Goal: Information Seeking & Learning: Learn about a topic

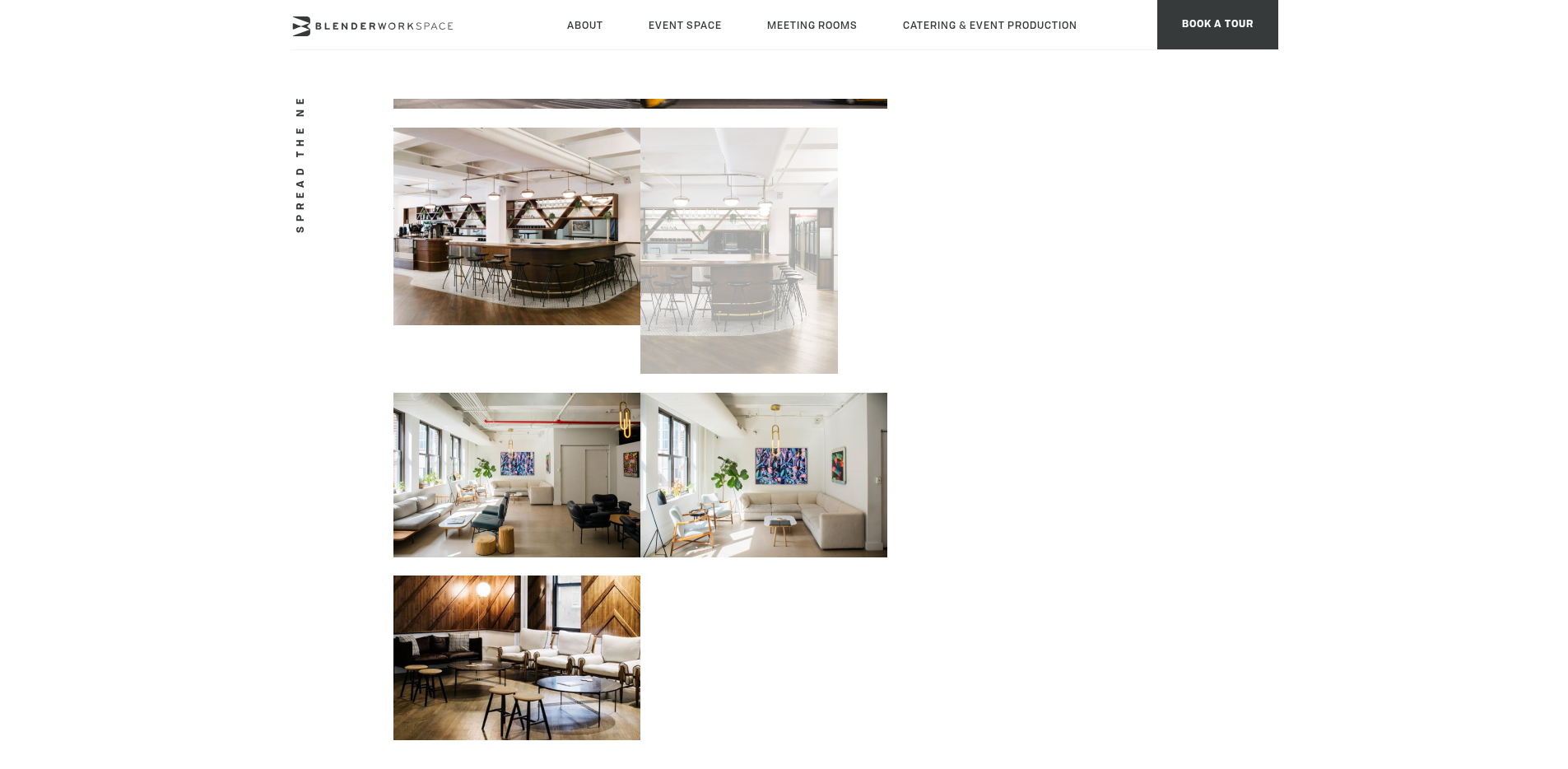
scroll to position [726, 0]
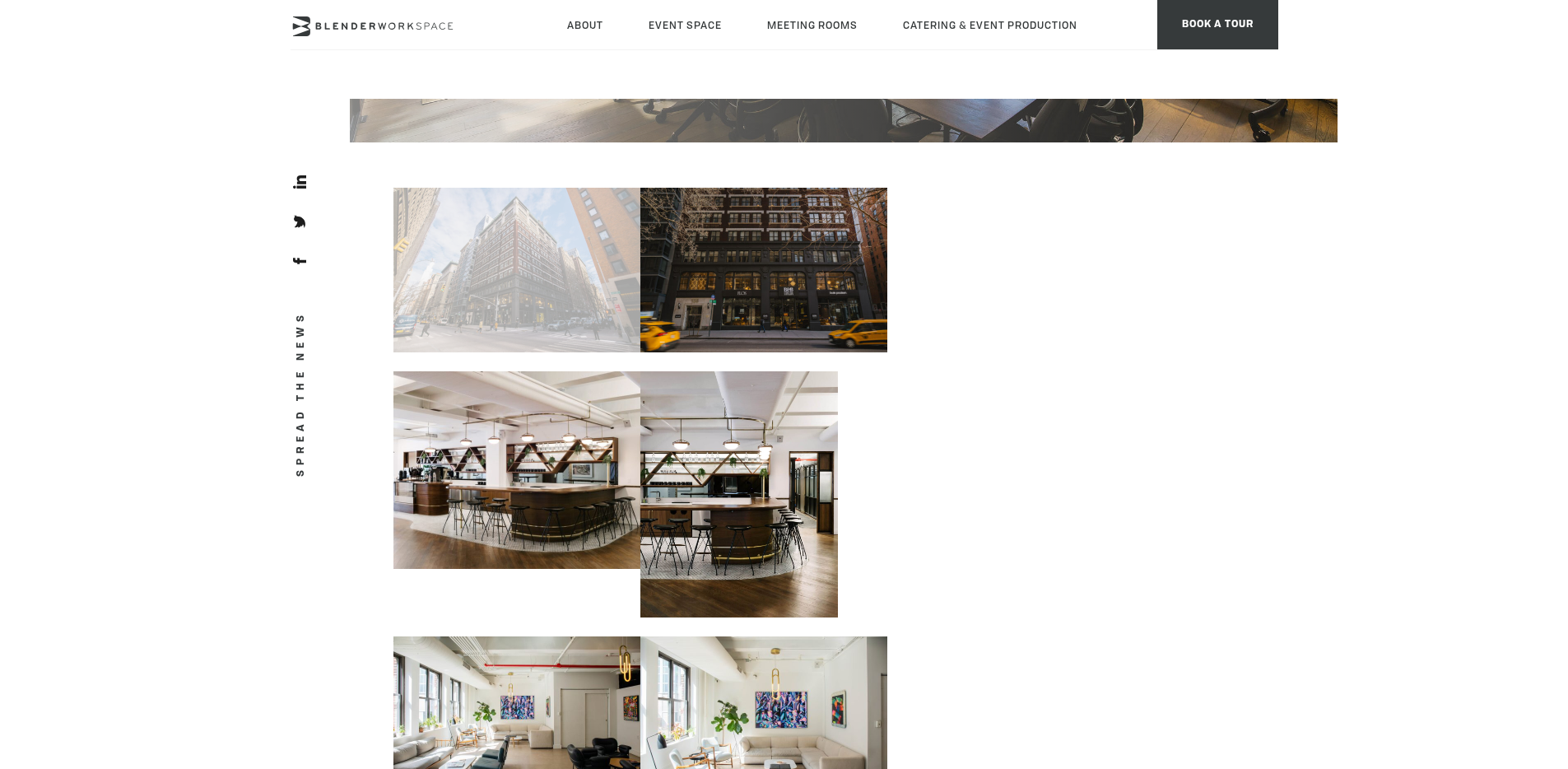
scroll to position [483, 0]
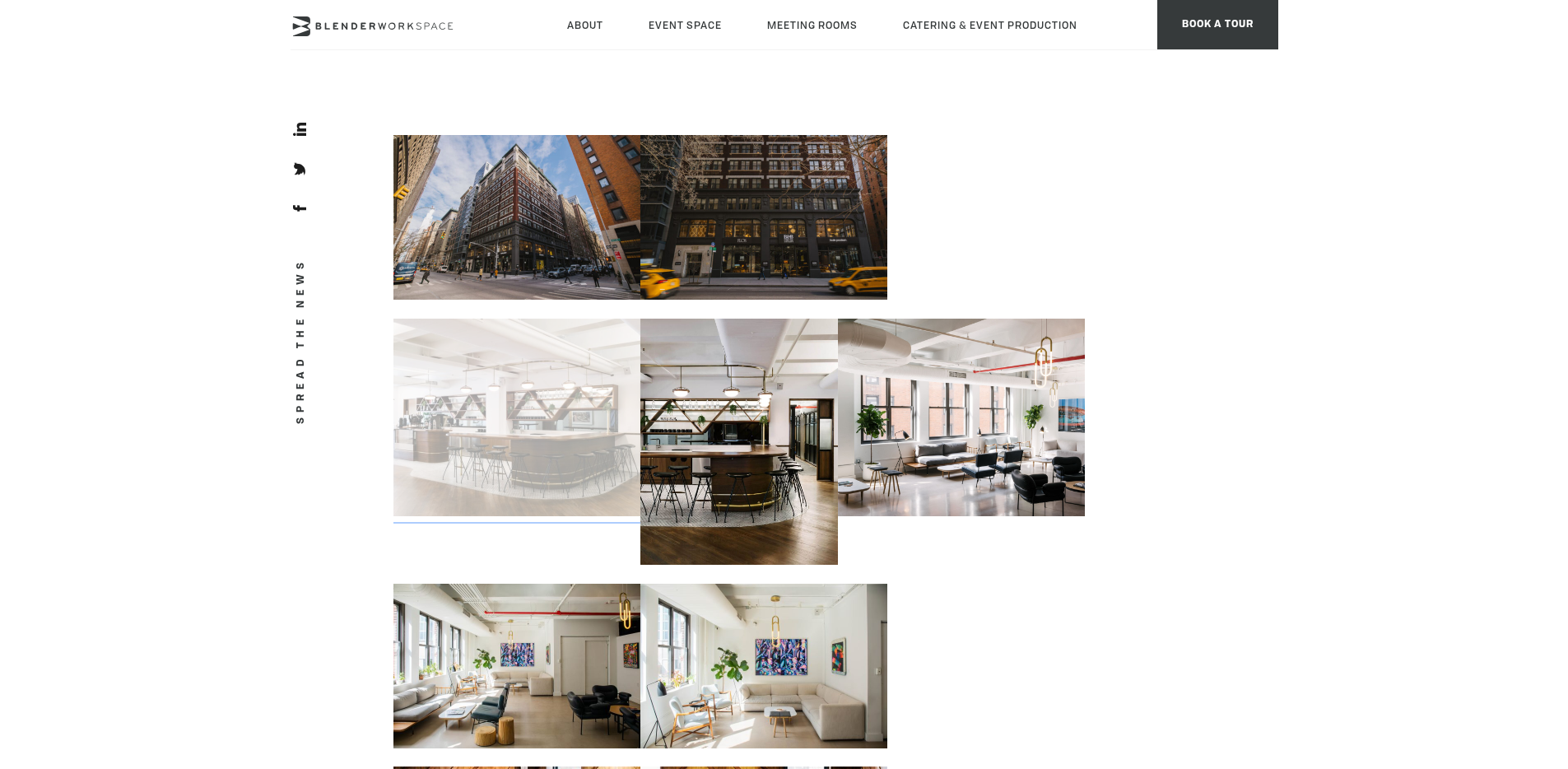
click at [542, 446] on link at bounding box center [517, 414] width 246 height 216
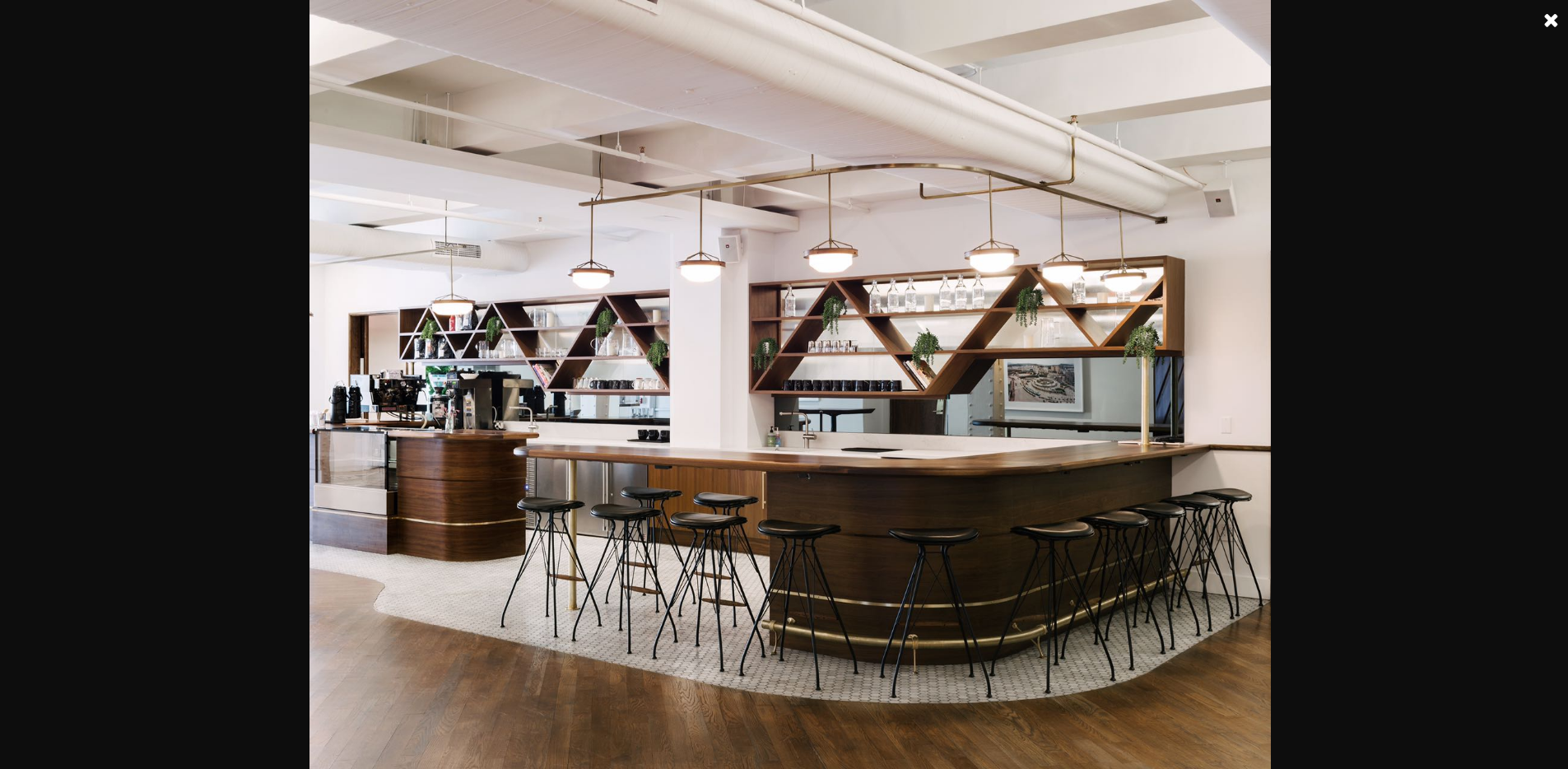
click at [1548, 15] on link at bounding box center [1551, 20] width 41 height 41
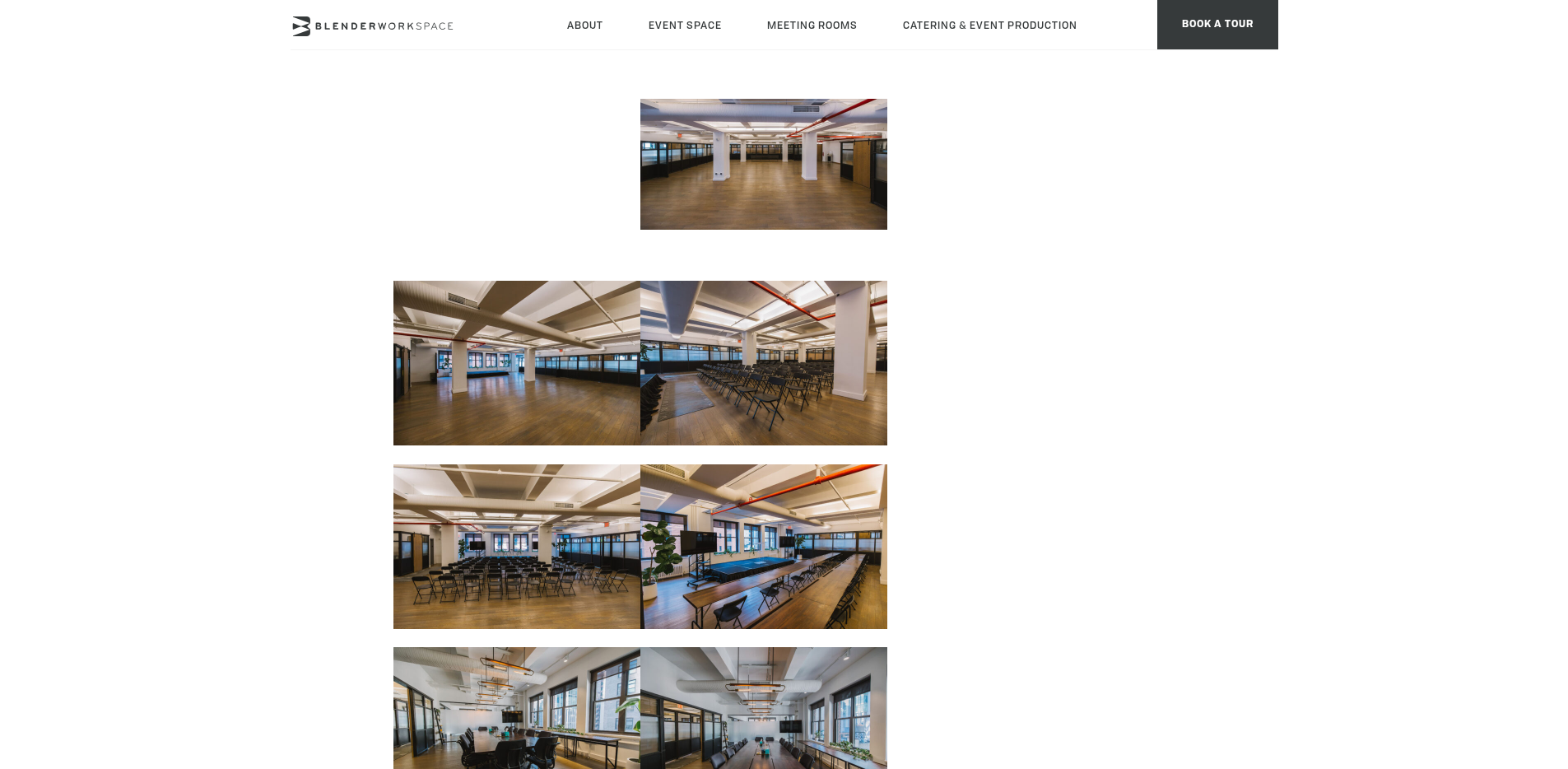
scroll to position [1426, 0]
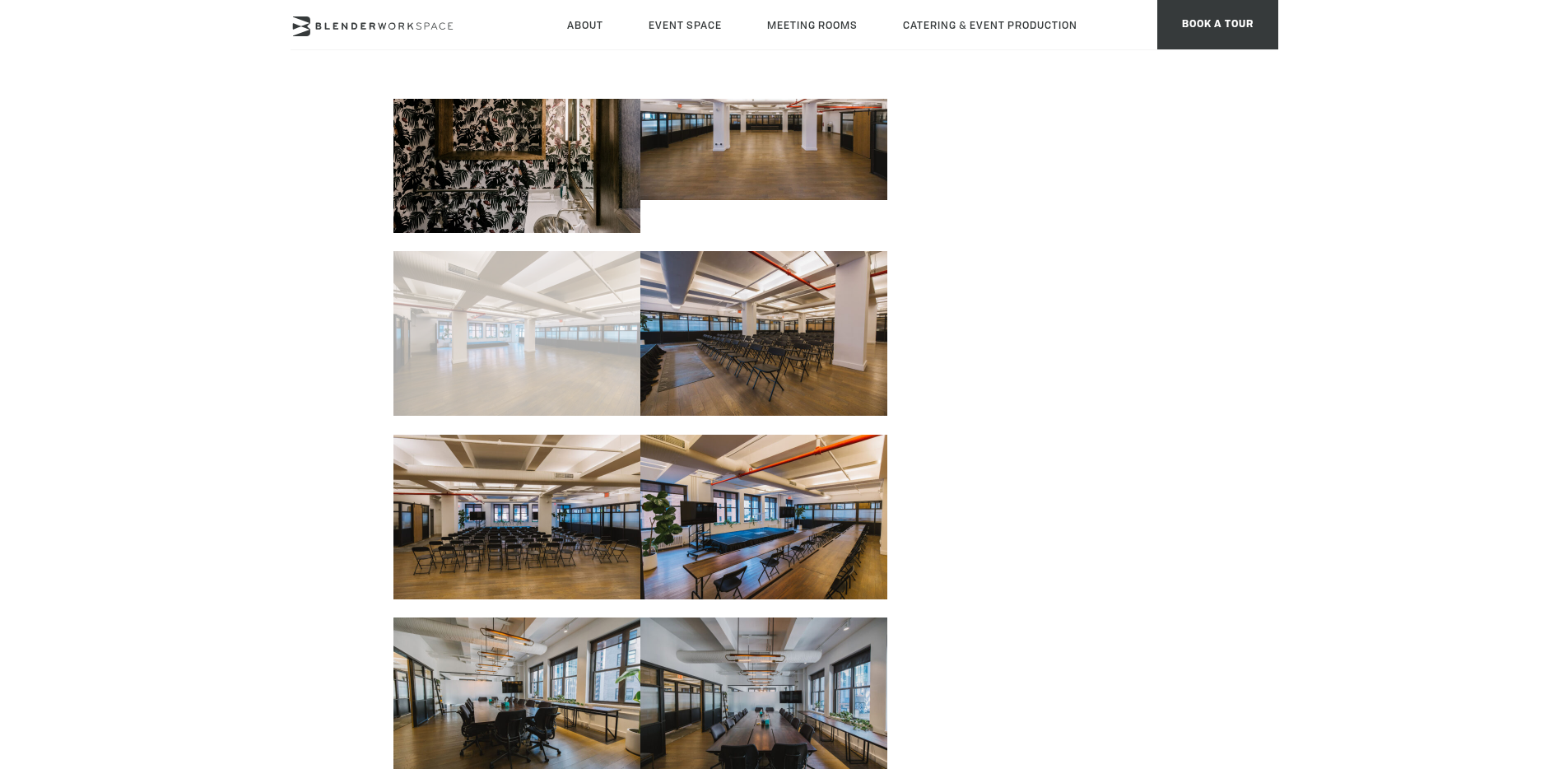
click at [560, 347] on link at bounding box center [517, 331] width 246 height 184
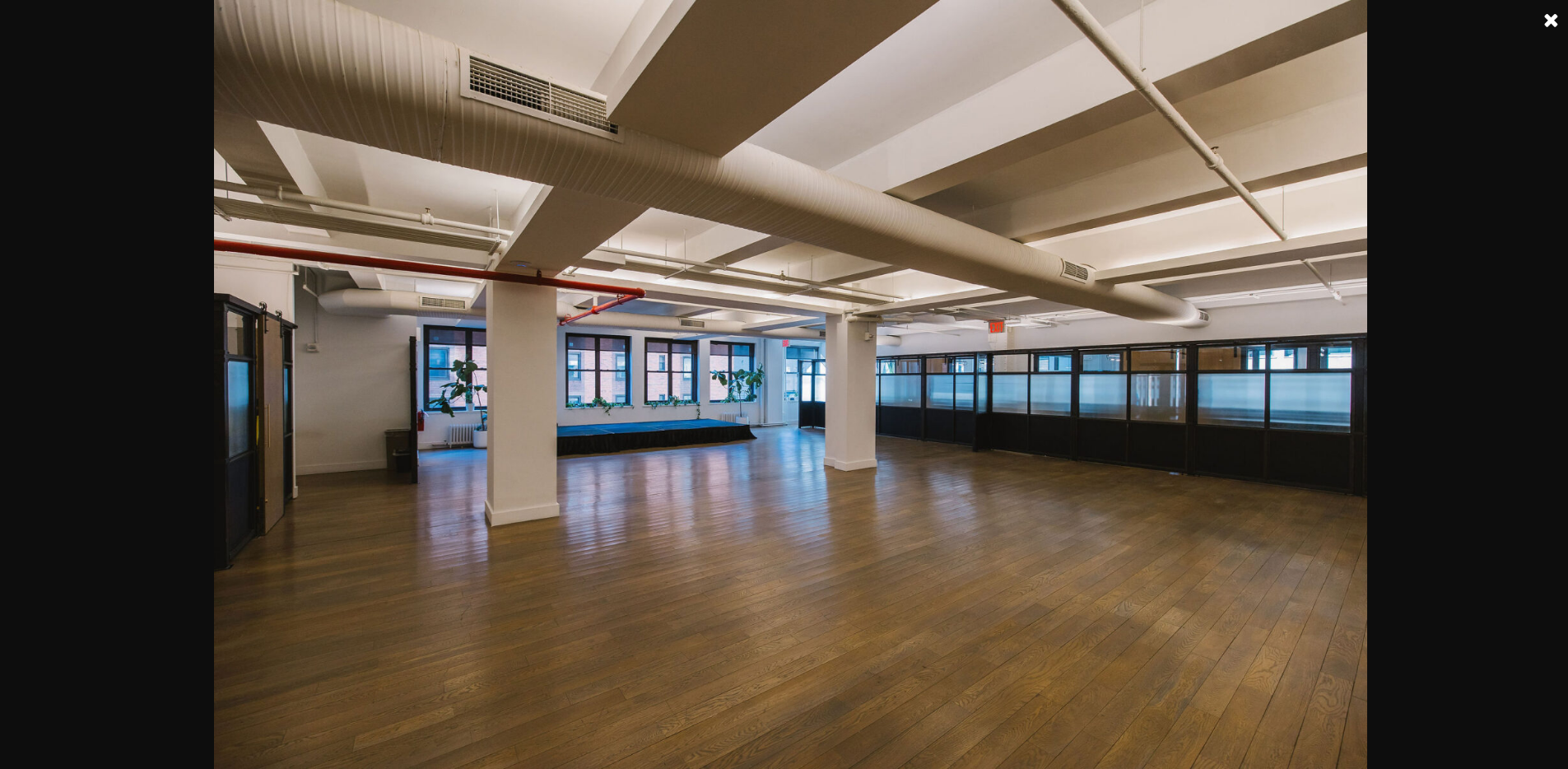
click at [1550, 16] on link at bounding box center [1551, 20] width 41 height 41
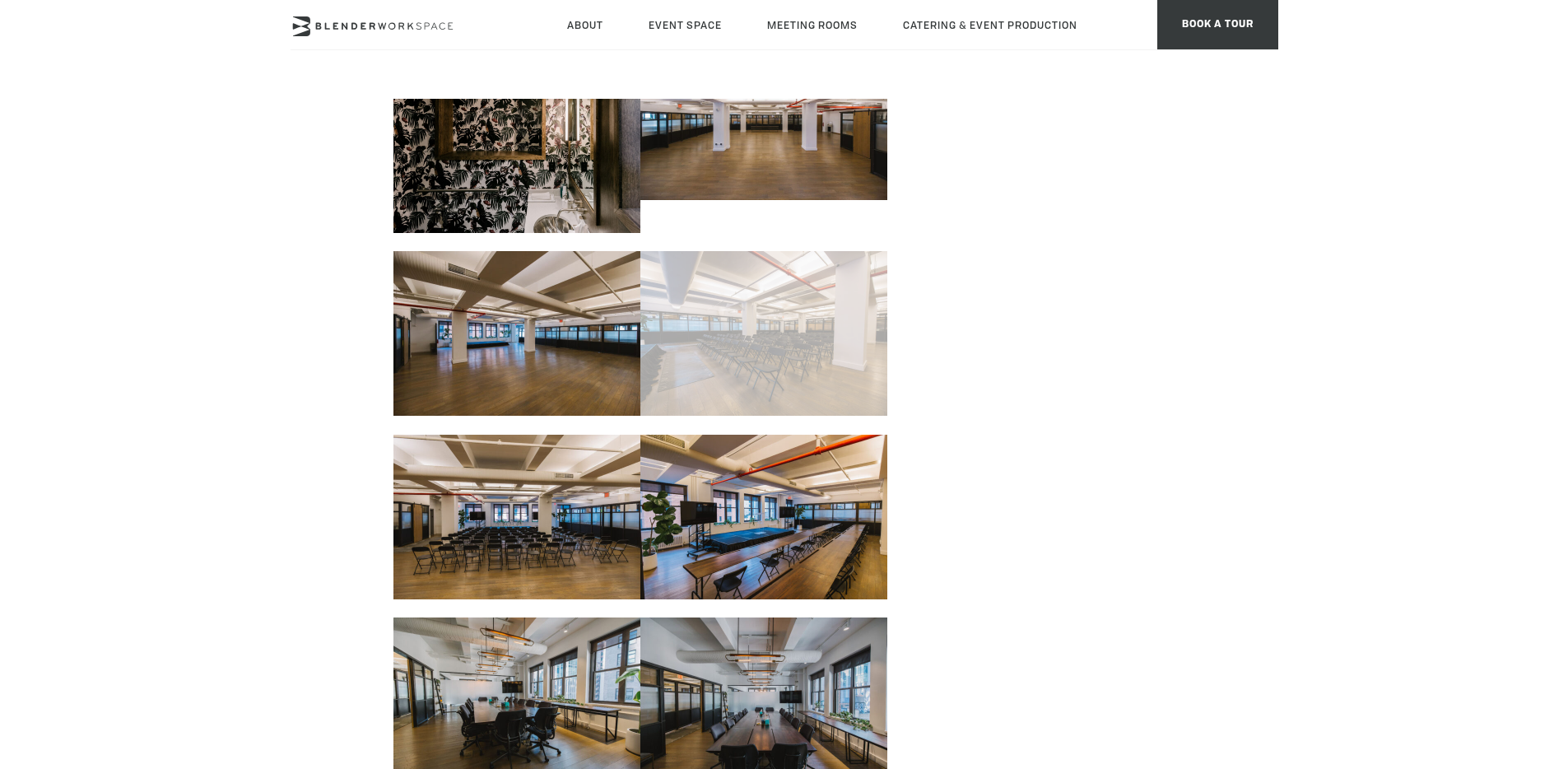
click at [678, 373] on link at bounding box center [764, 331] width 246 height 184
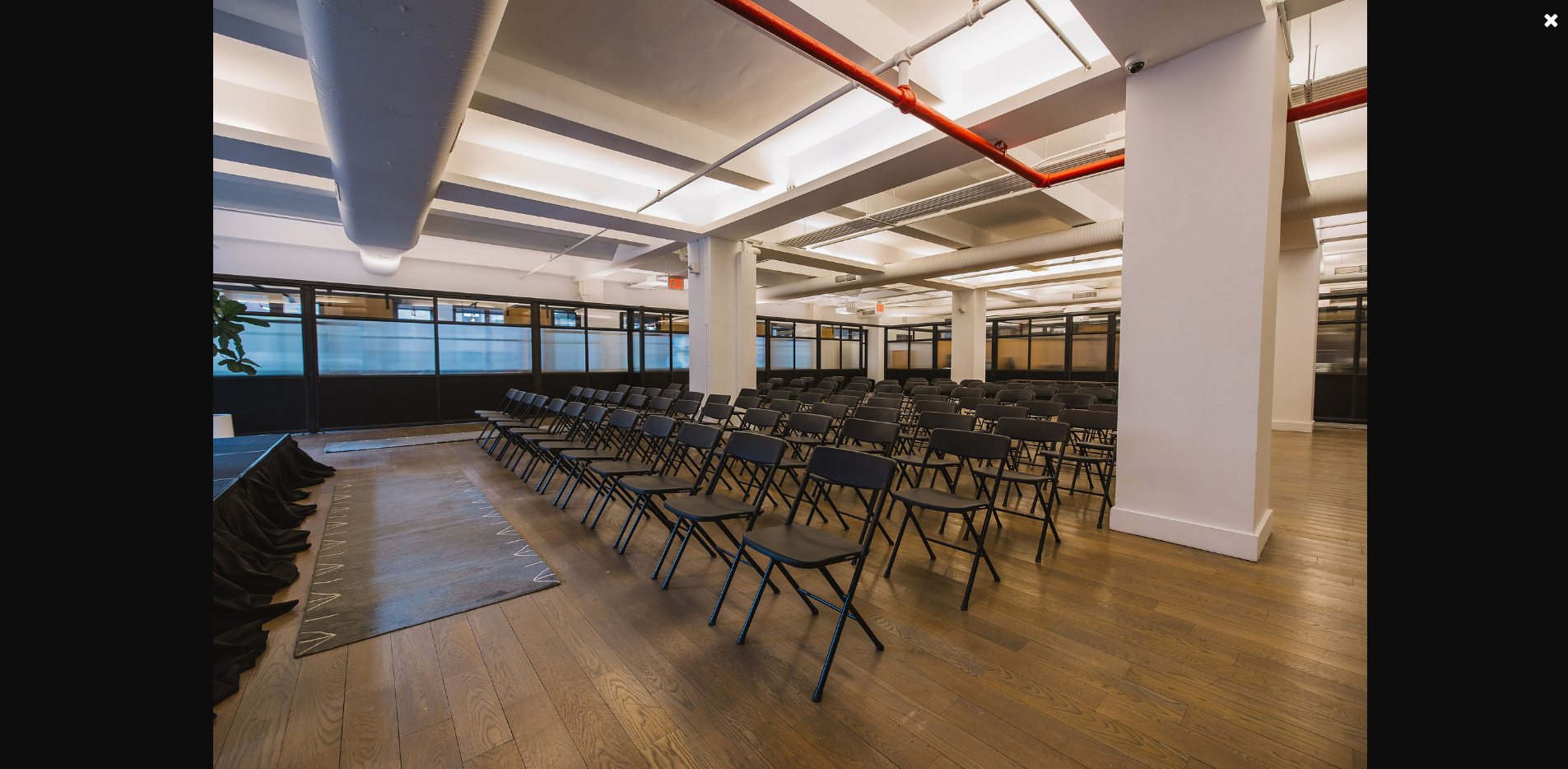
click at [1550, 20] on link at bounding box center [1551, 20] width 41 height 41
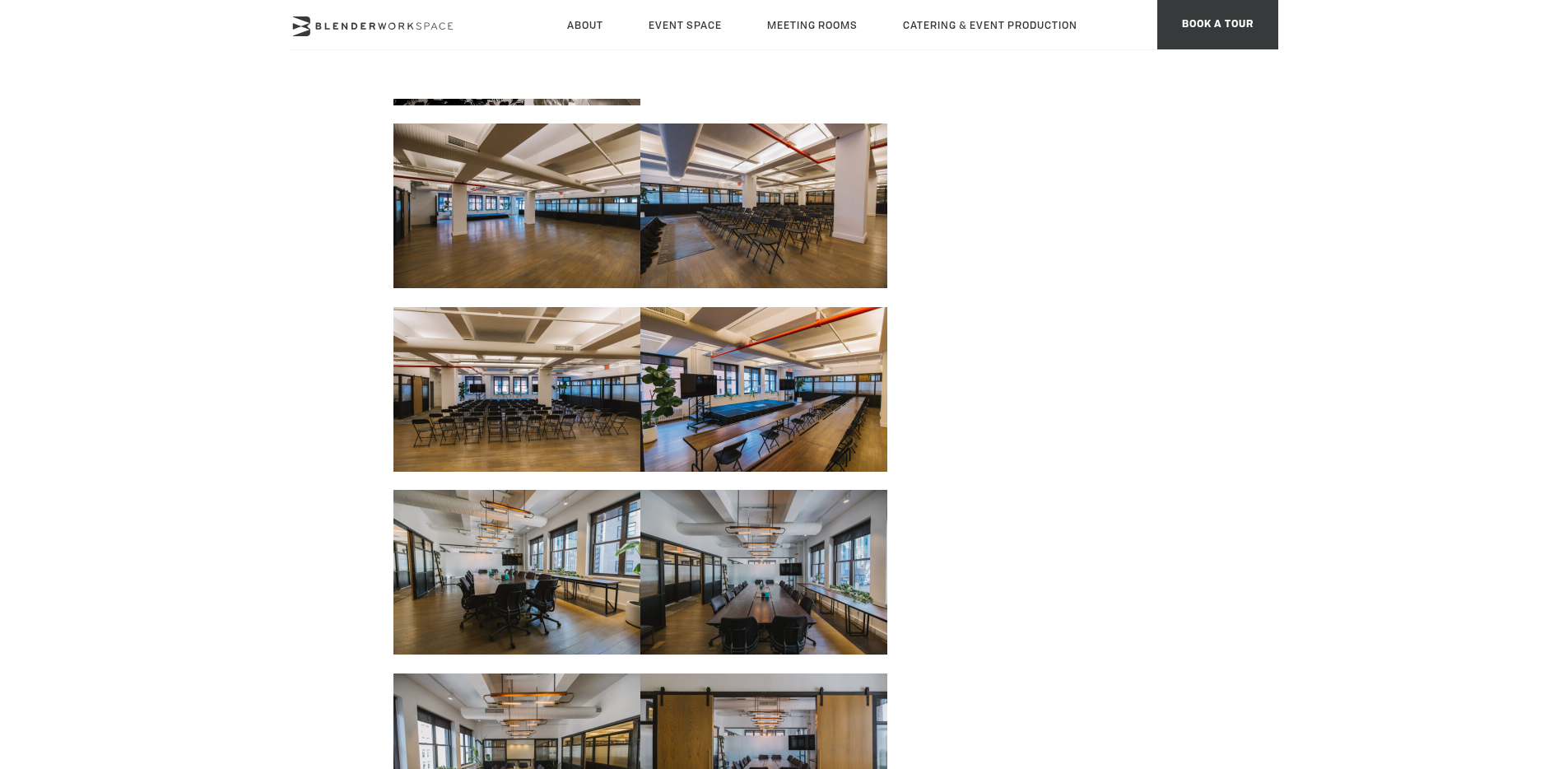
scroll to position [1573, 0]
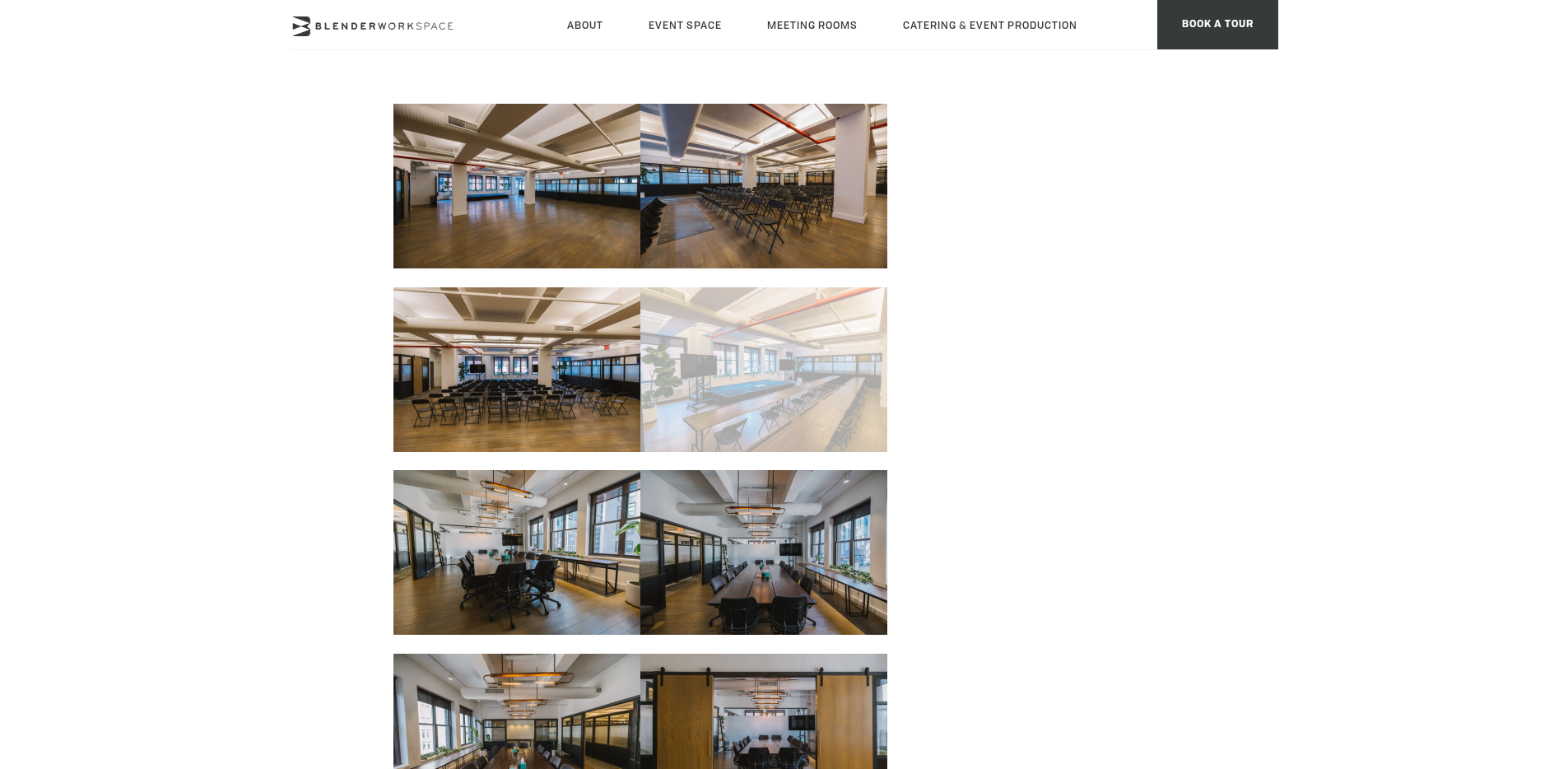
click at [778, 387] on link at bounding box center [764, 367] width 246 height 184
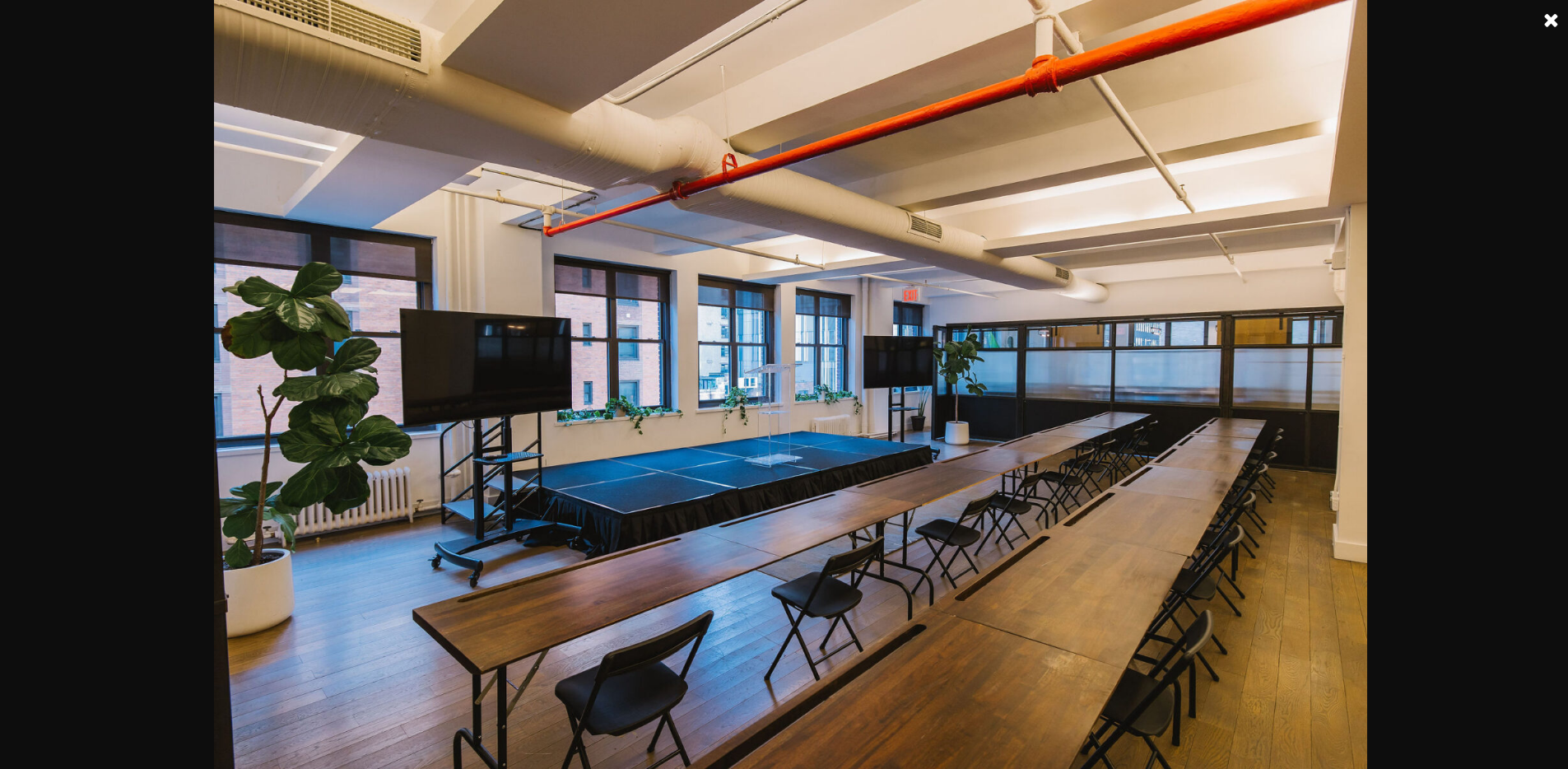
click at [1546, 15] on link at bounding box center [1551, 20] width 41 height 41
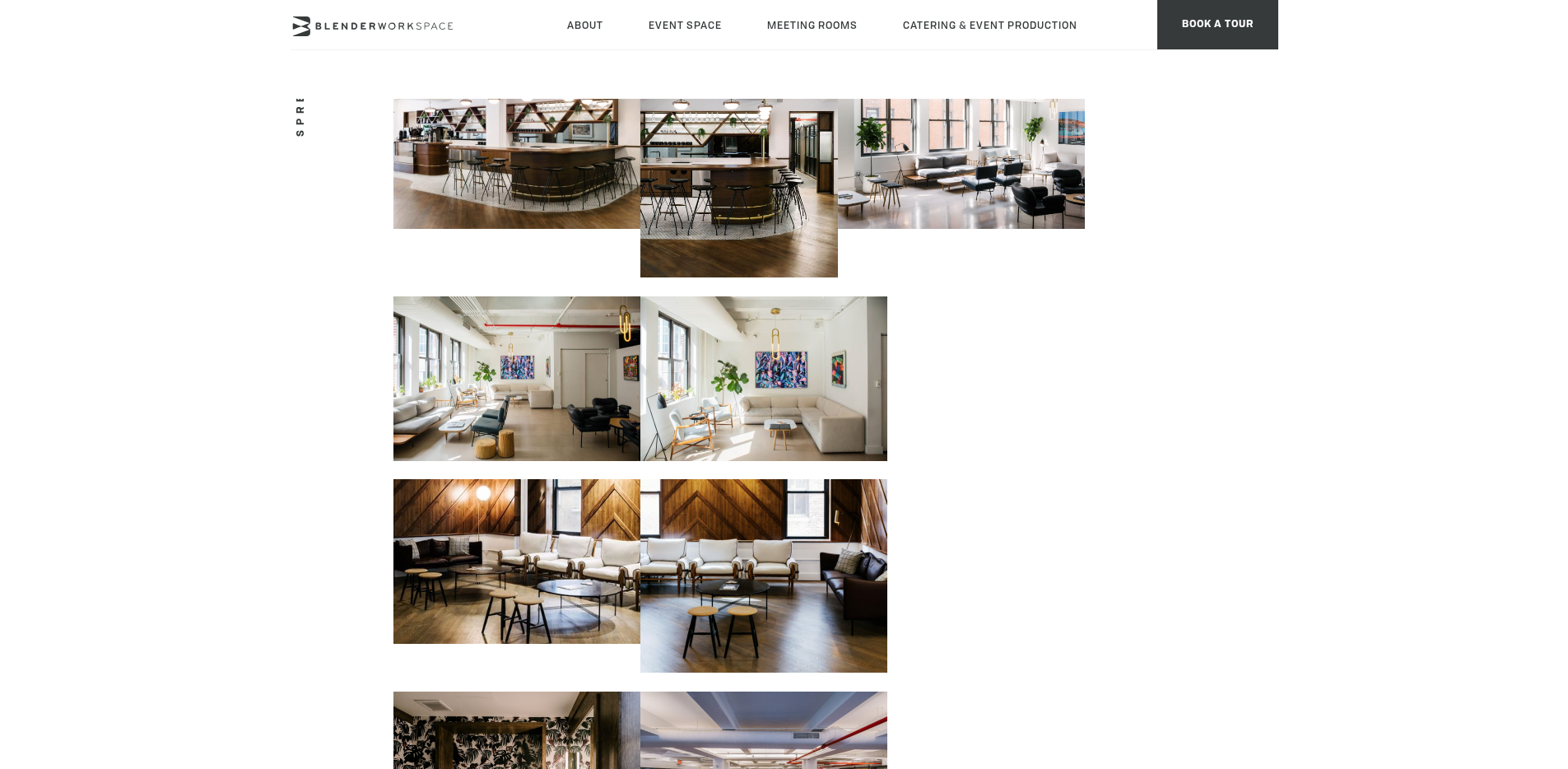
scroll to position [777, 0]
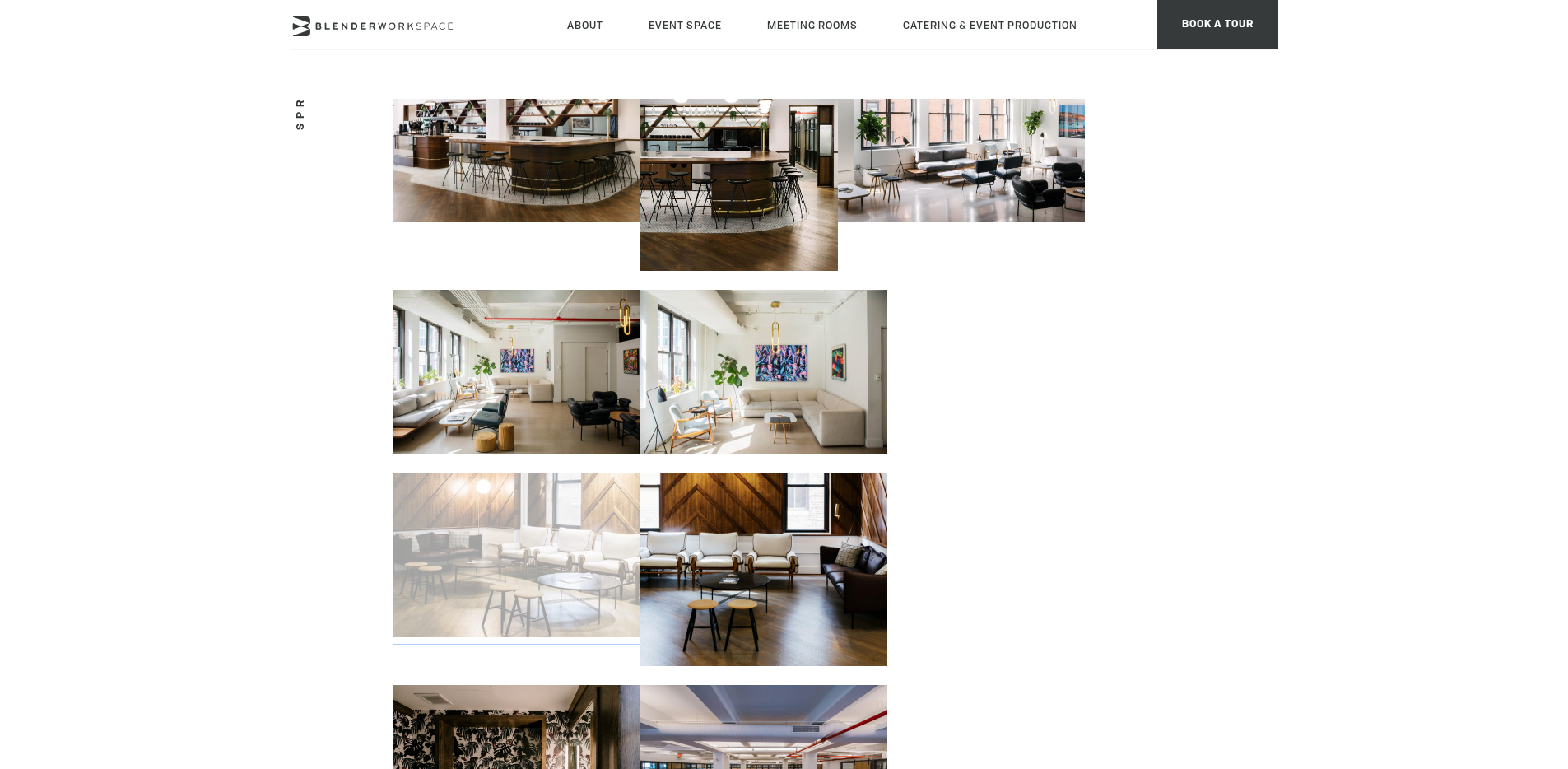
click at [549, 516] on link at bounding box center [517, 552] width 246 height 184
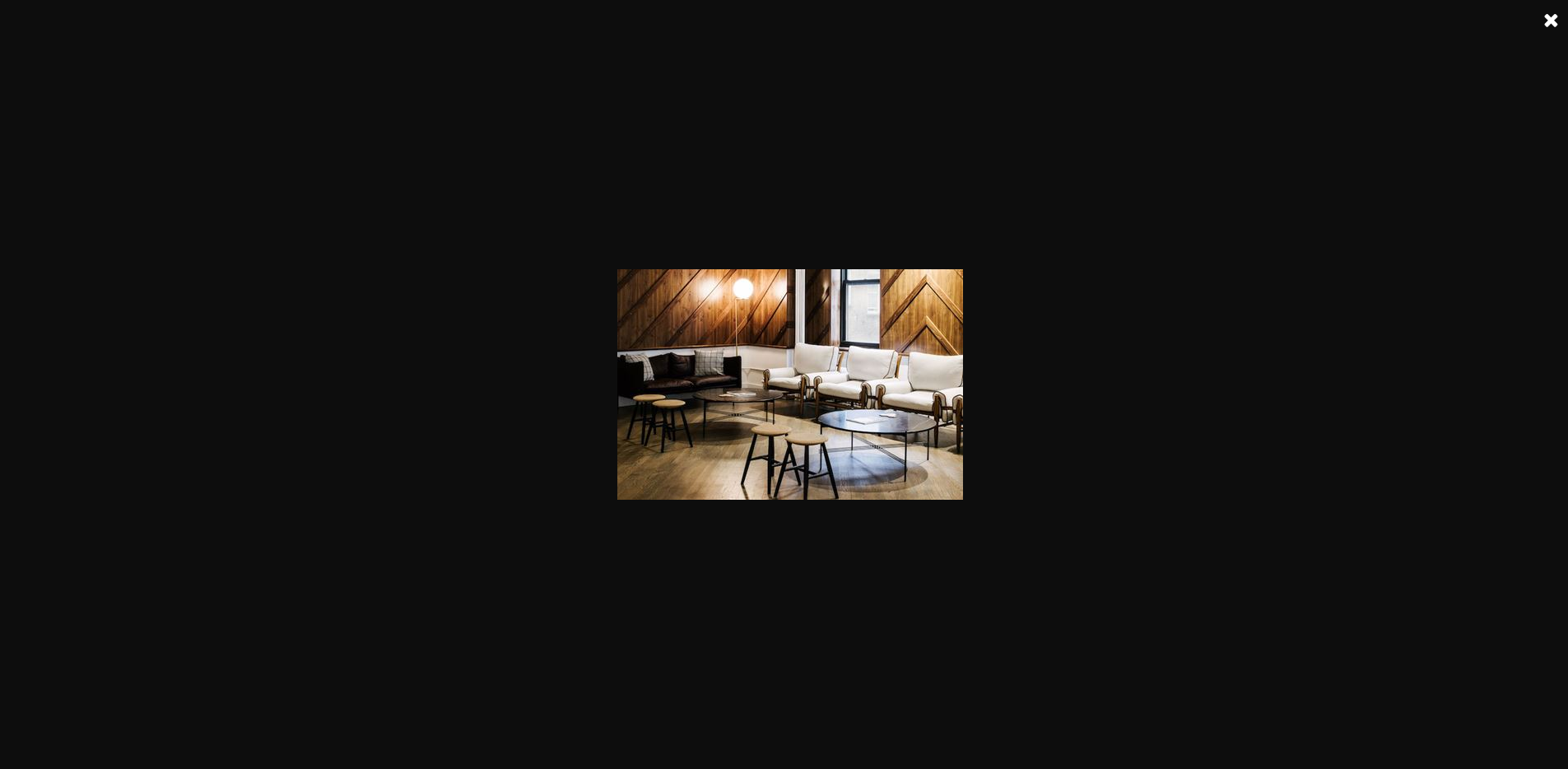
click at [1547, 22] on link at bounding box center [1551, 20] width 41 height 41
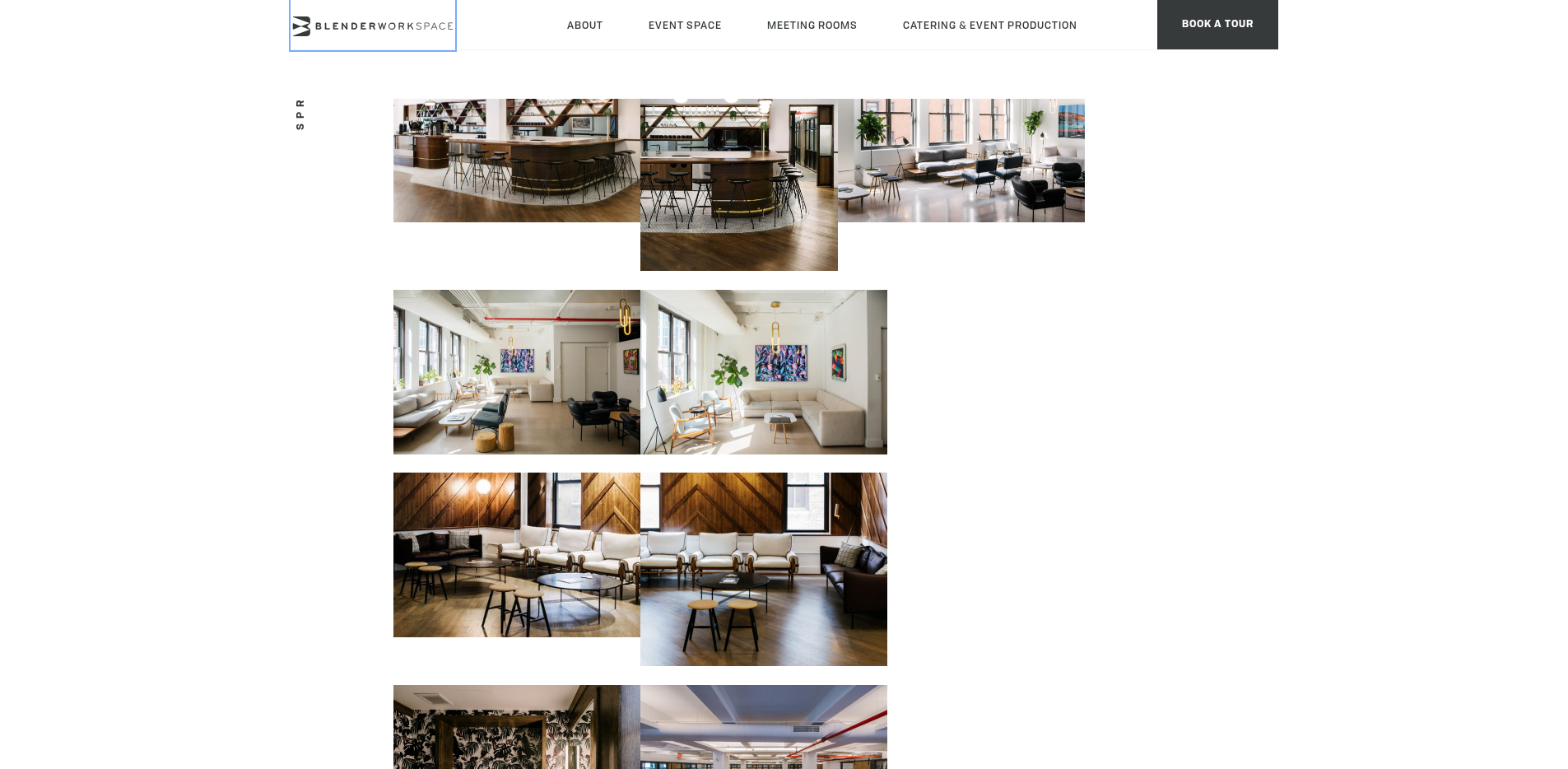
click at [391, 14] on link at bounding box center [374, 25] width 165 height 50
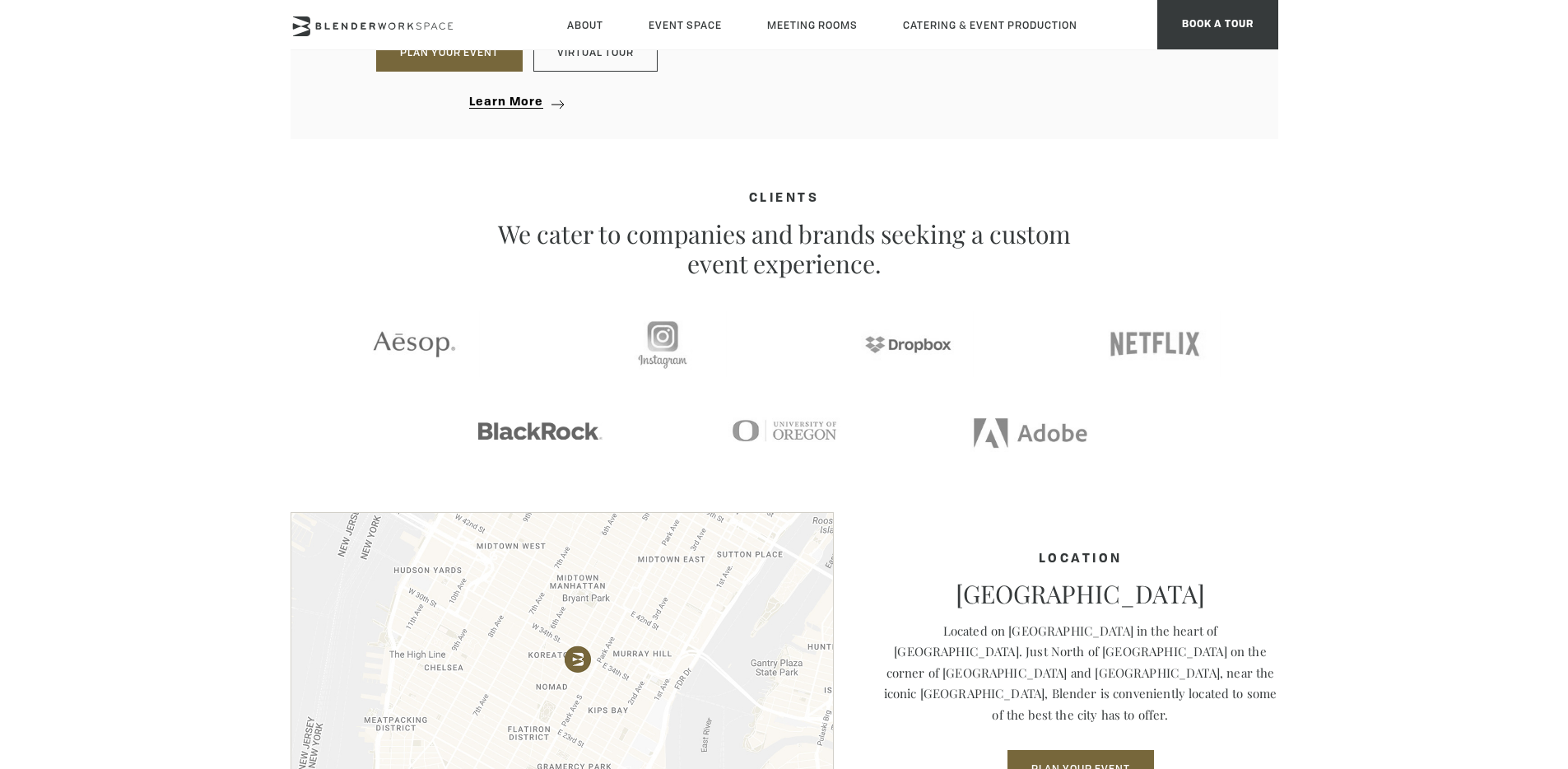
scroll to position [2350, 0]
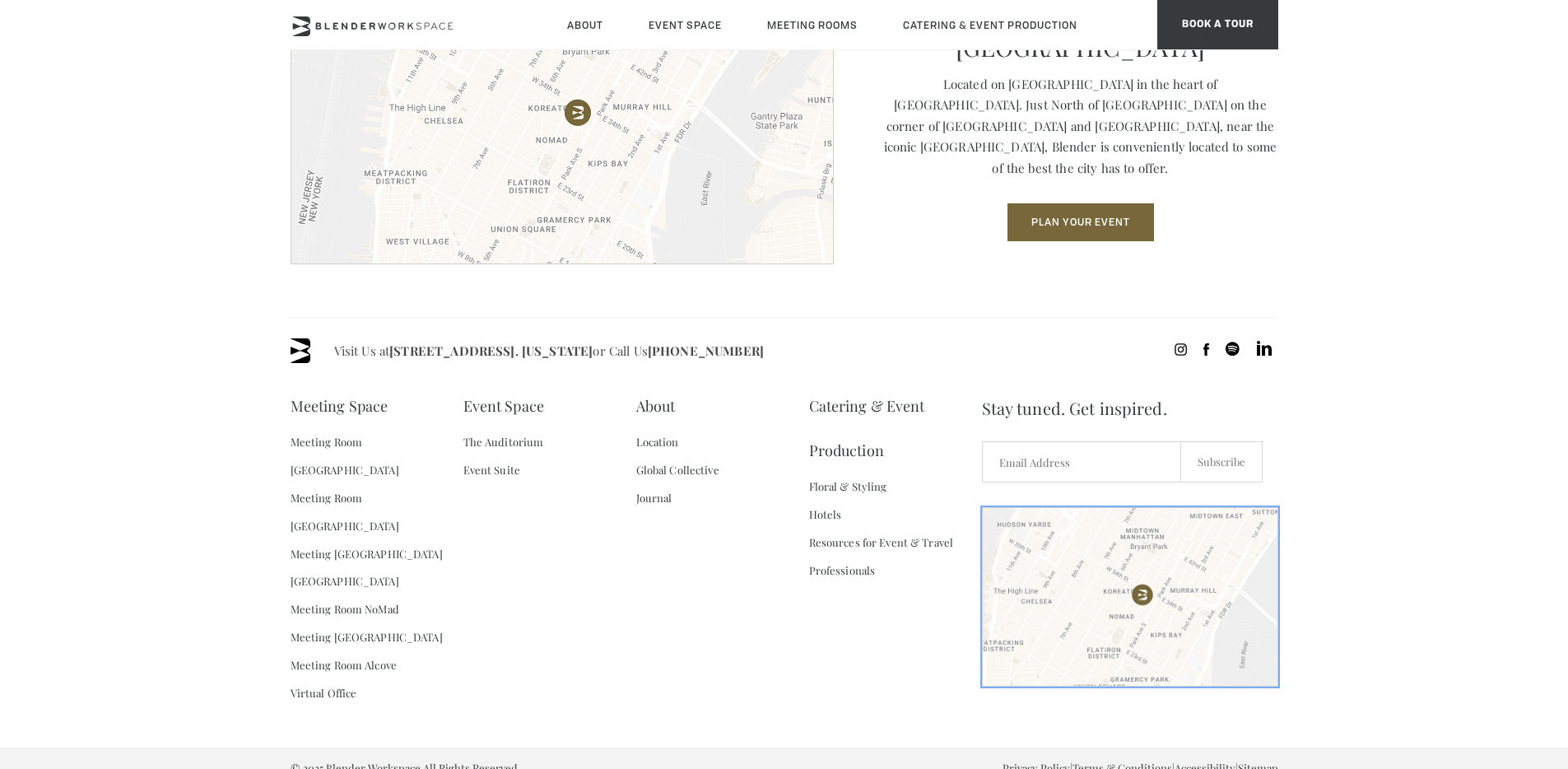
click at [1053, 635] on div at bounding box center [1130, 596] width 297 height 179
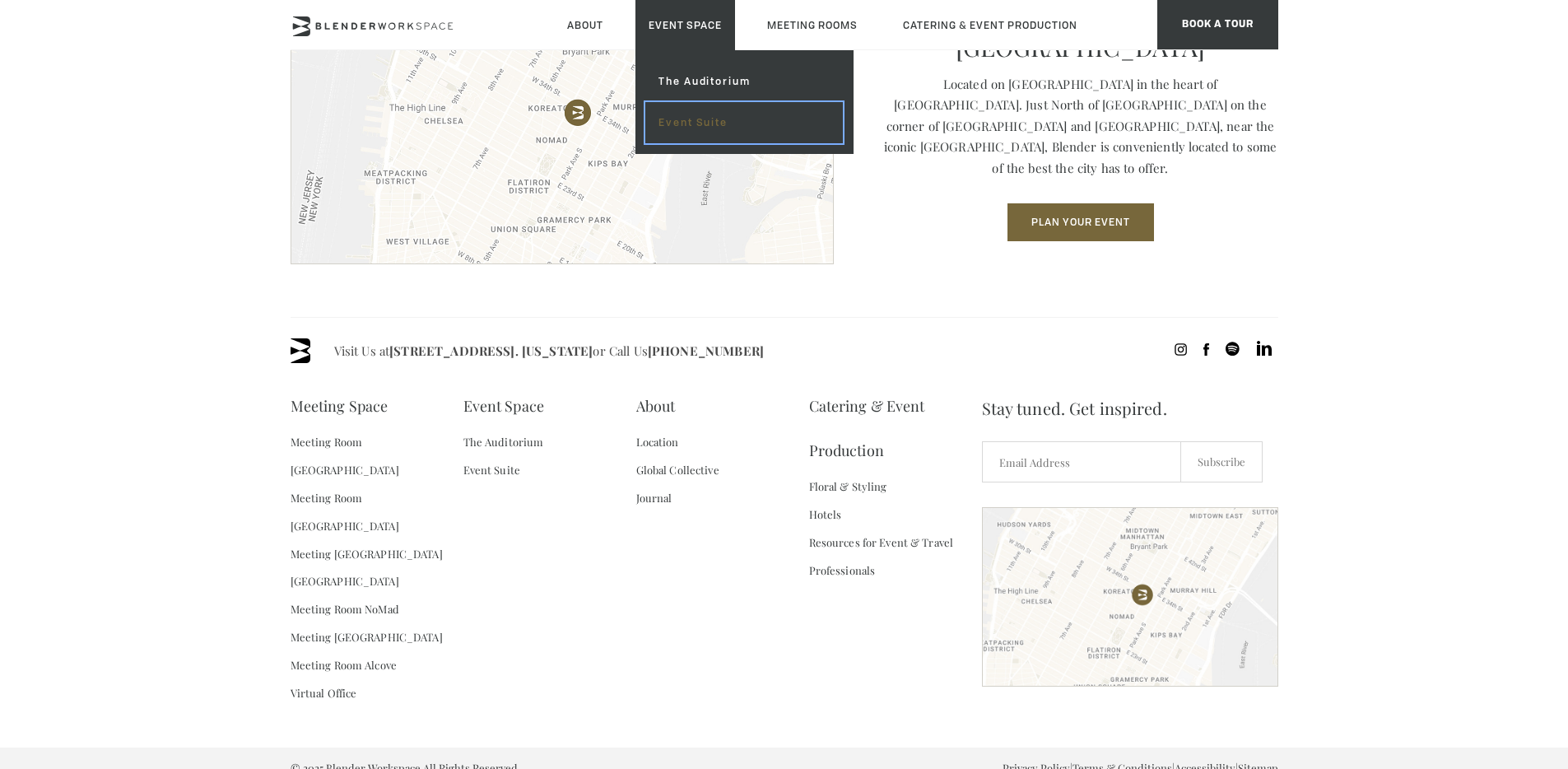
click at [700, 116] on link "Event Suite" at bounding box center [744, 122] width 197 height 41
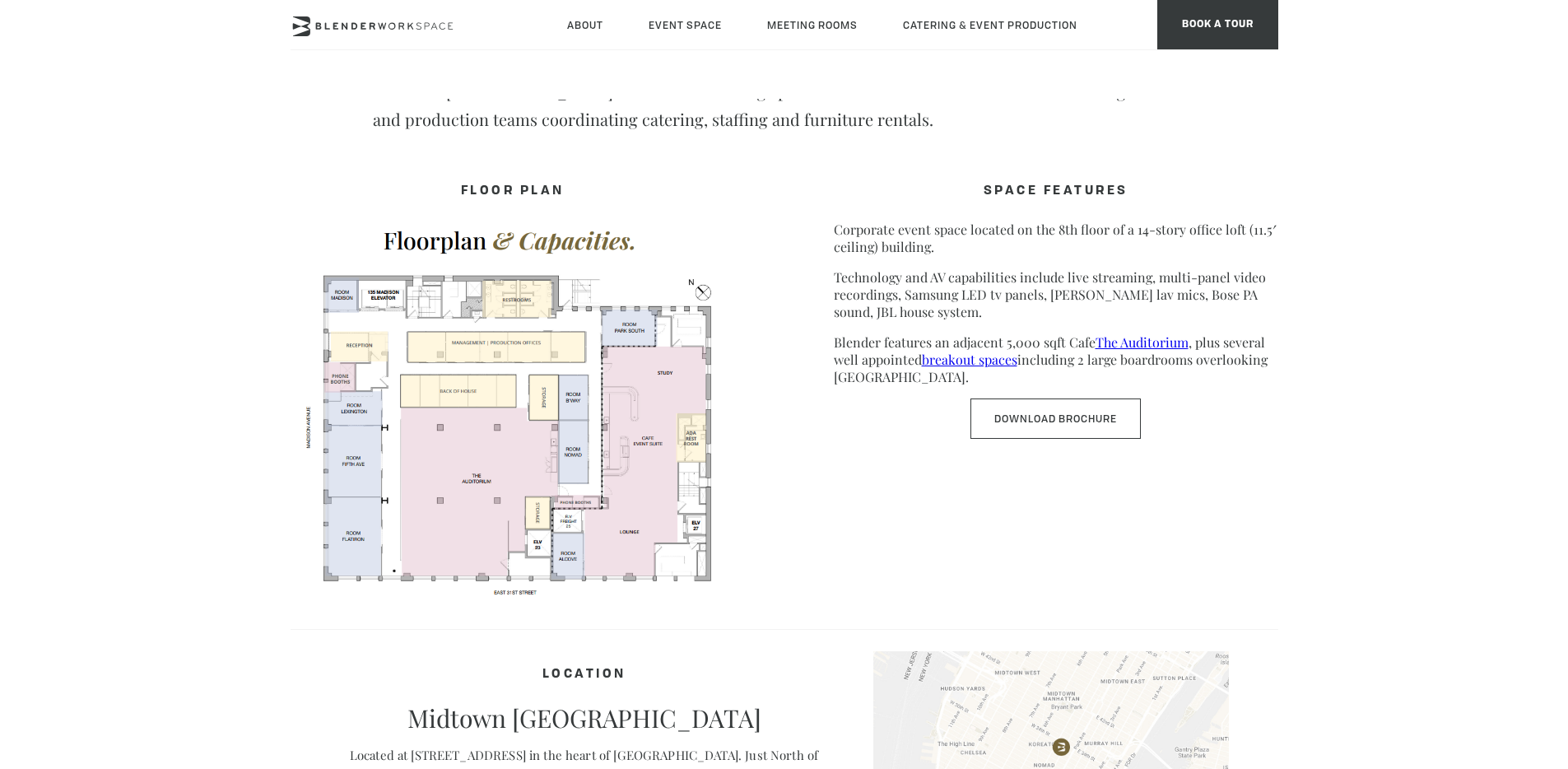
scroll to position [745, 0]
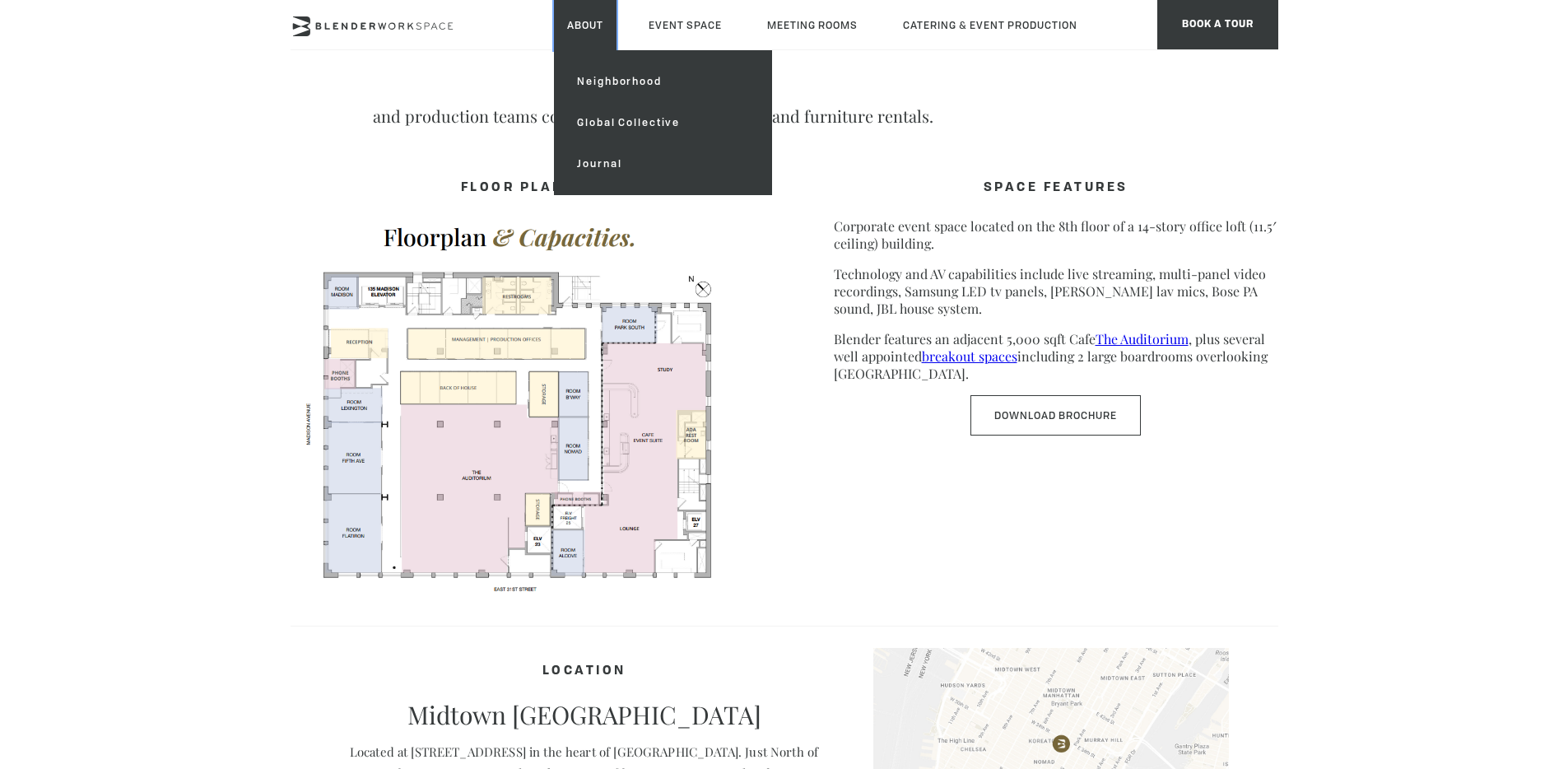
click at [591, 25] on link "About" at bounding box center [585, 25] width 63 height 50
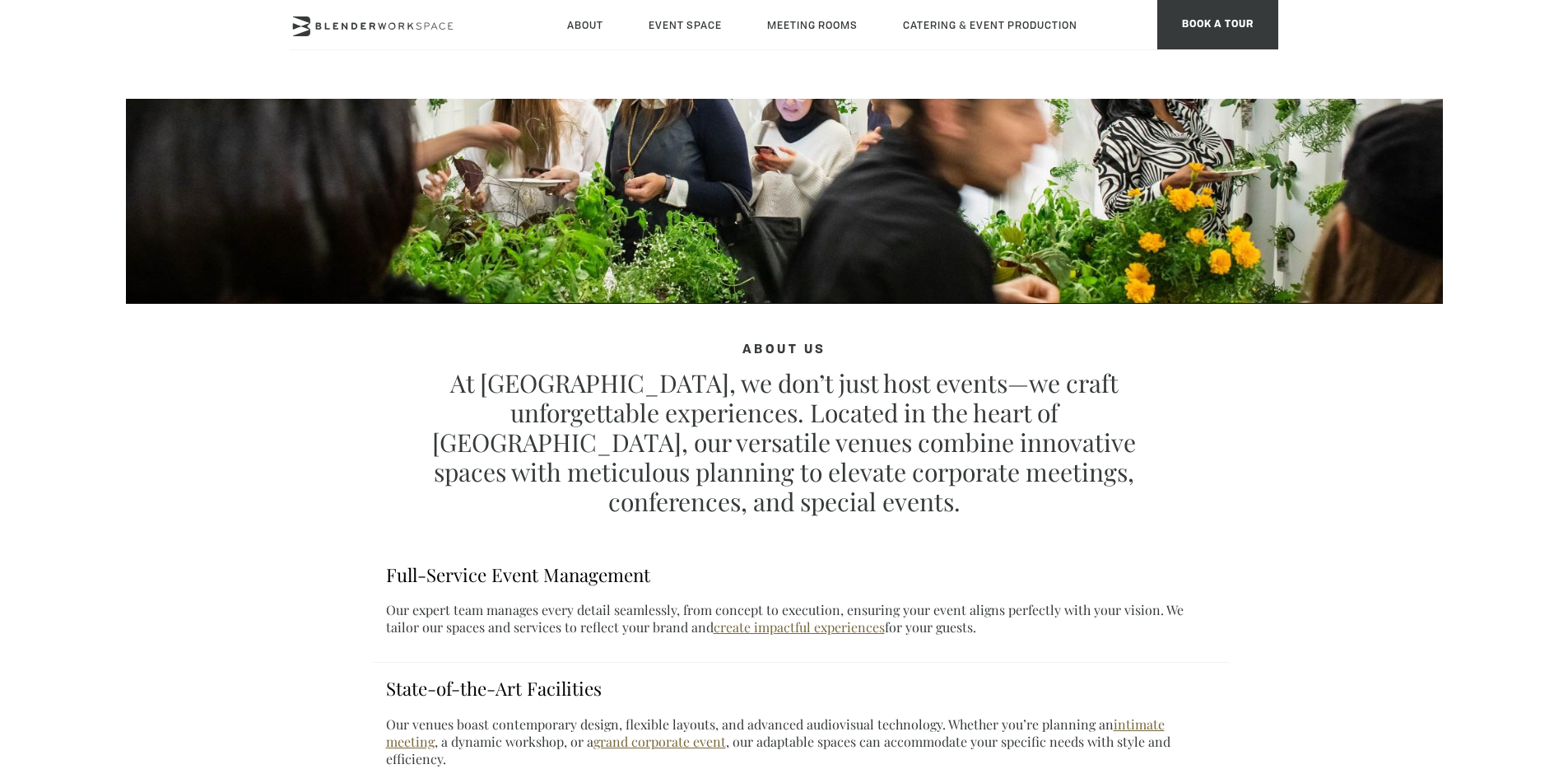
scroll to position [299, 0]
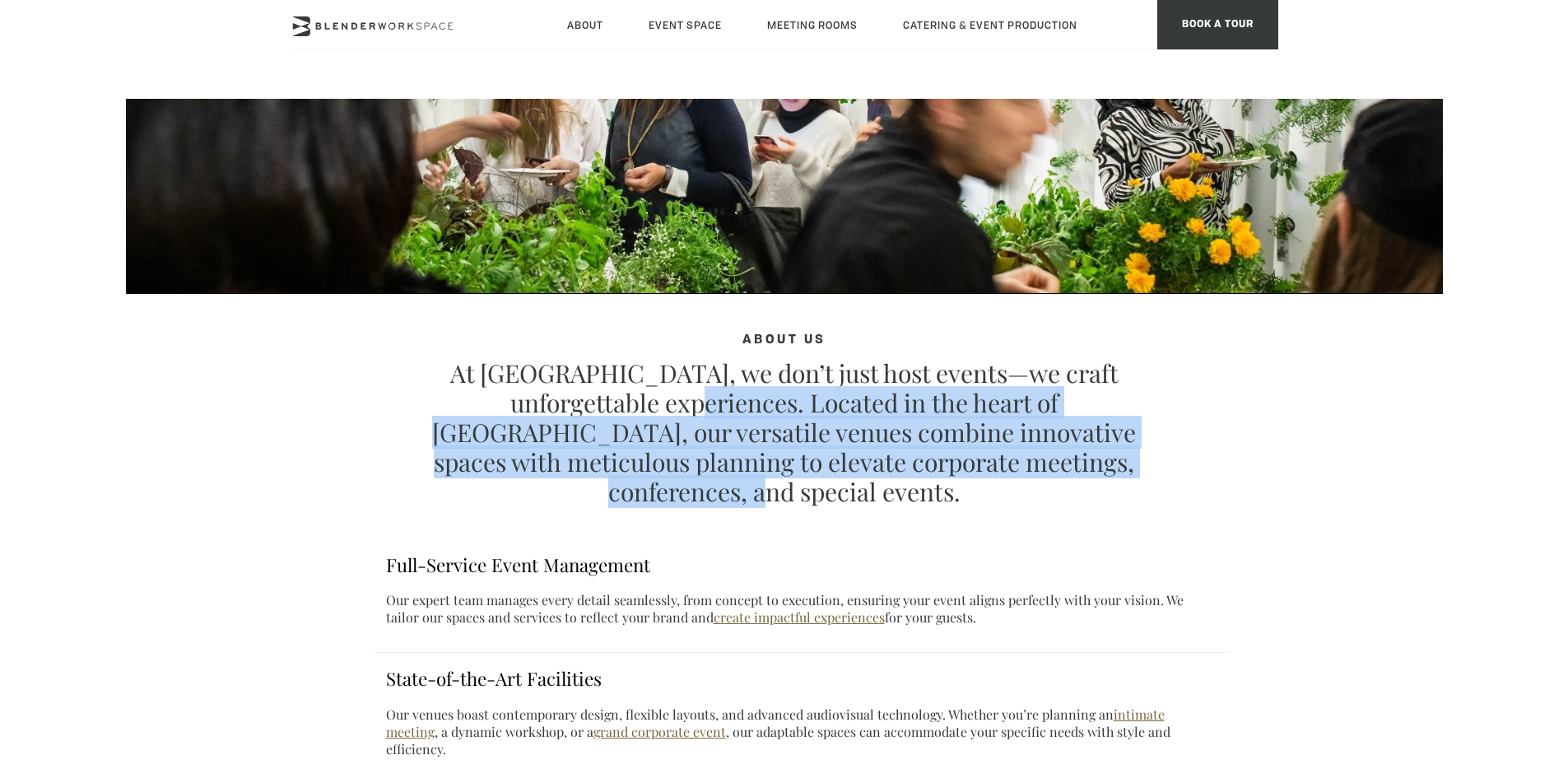
drag, startPoint x: 597, startPoint y: 402, endPoint x: 1166, endPoint y: 461, distance: 572.1
click at [1166, 461] on div "About Us At Blender, we don’t just host events—we craft unforgettable experienc…" at bounding box center [785, 420] width 889 height 173
copy p "Located in the heart of [GEOGRAPHIC_DATA], our versatile venues combine innovat…"
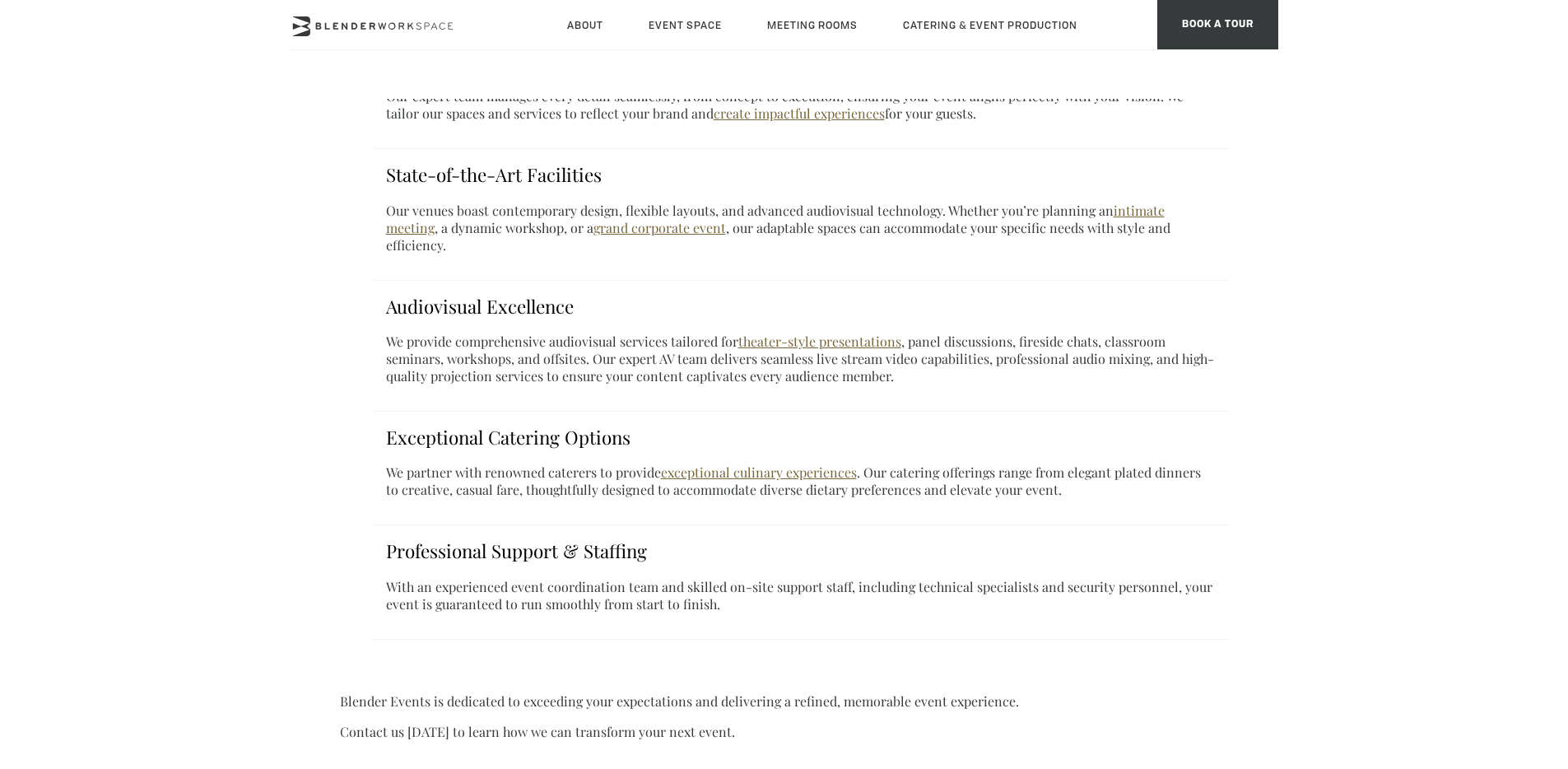
scroll to position [809, 0]
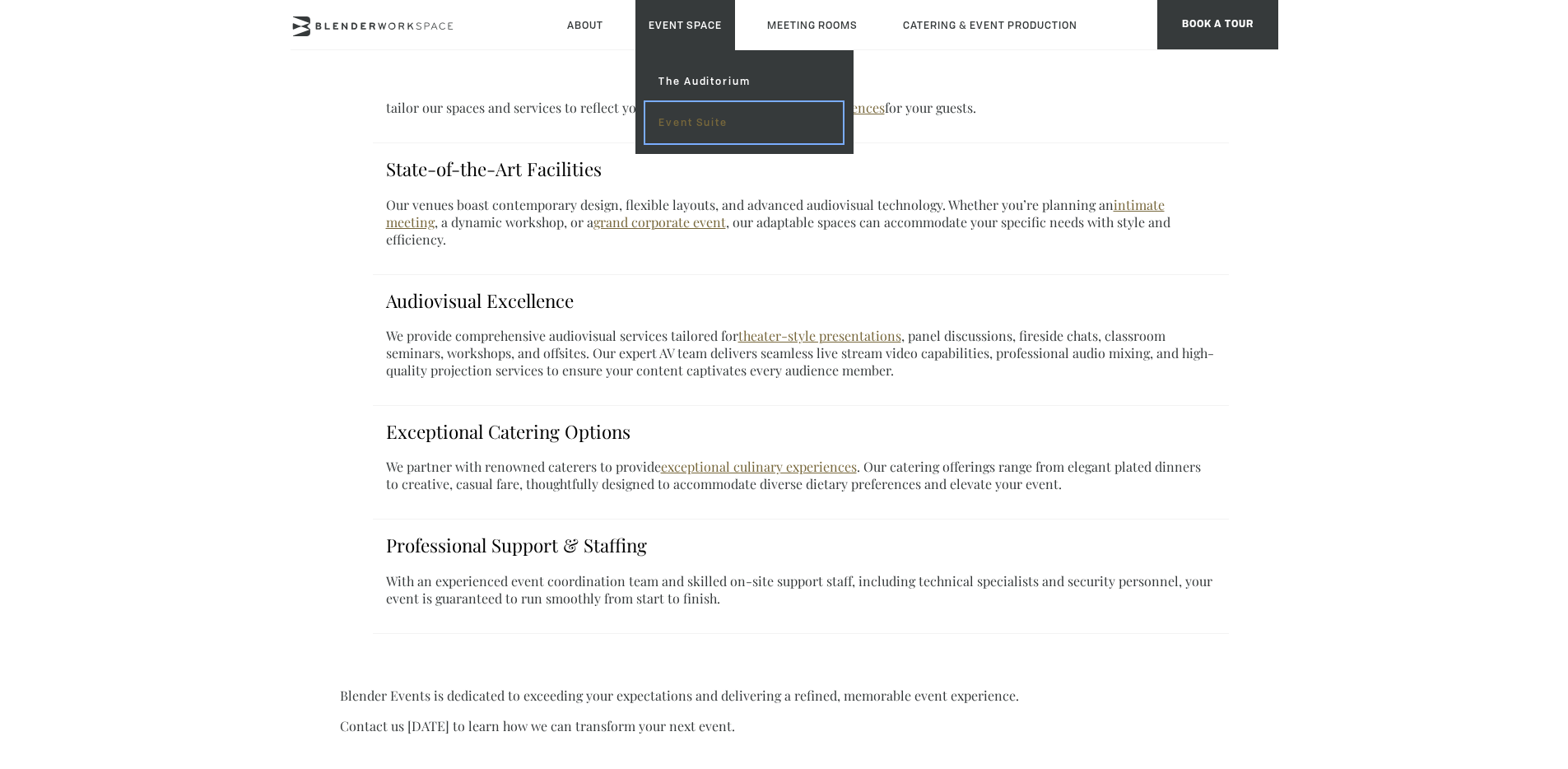
click at [697, 116] on link "Event Suite" at bounding box center [744, 122] width 197 height 41
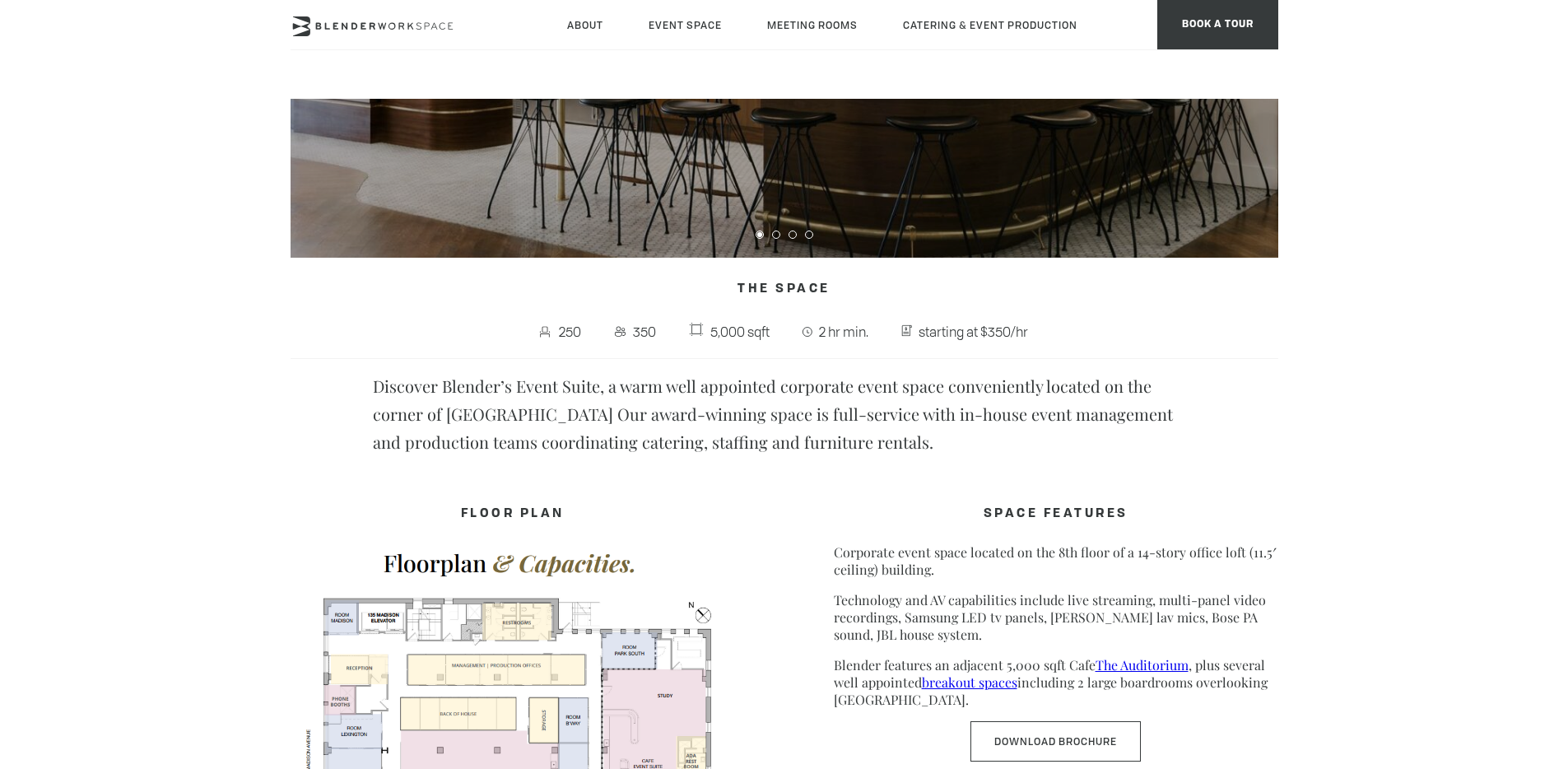
scroll to position [516, 0]
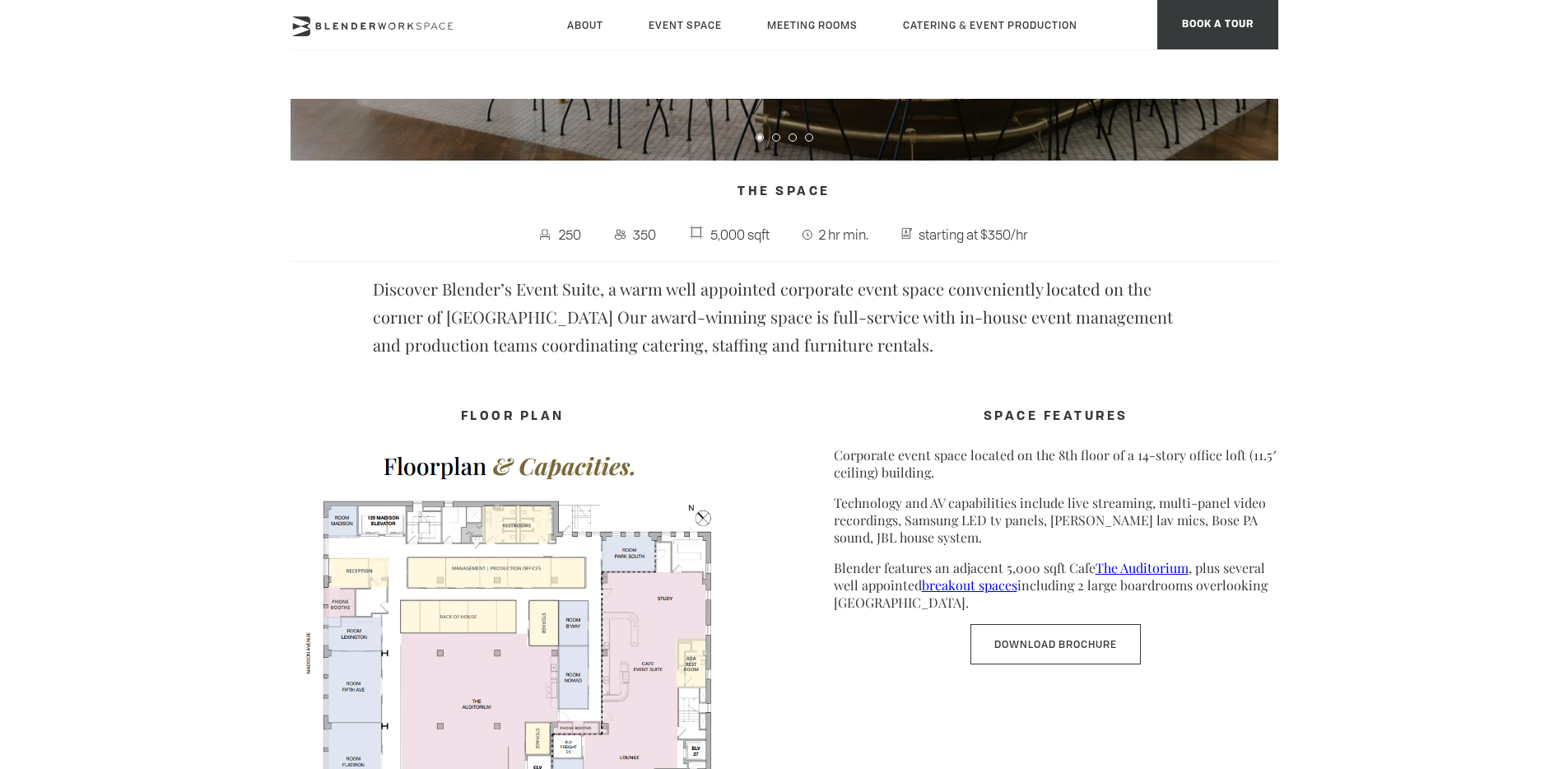
drag, startPoint x: 374, startPoint y: 286, endPoint x: 1112, endPoint y: 343, distance: 740.2
click at [1112, 343] on p "Discover Blender’s Event Suite, a warm well appointed corporate event space con…" at bounding box center [784, 317] width 823 height 84
click at [907, 339] on p "Discover Blender’s Event Suite, a warm well appointed corporate event space con…" at bounding box center [784, 317] width 823 height 84
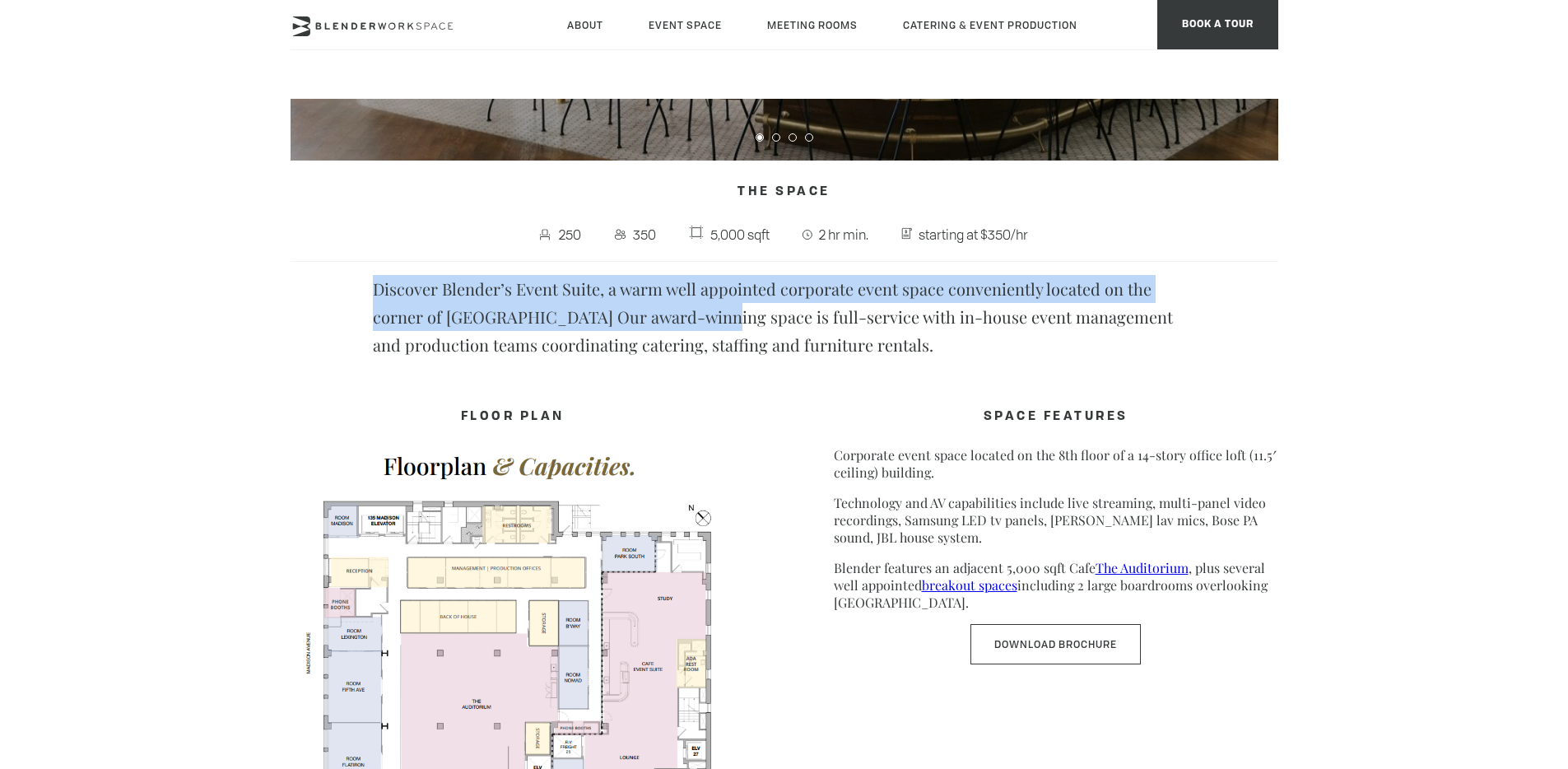
drag, startPoint x: 684, startPoint y: 320, endPoint x: 316, endPoint y: 278, distance: 370.4
click at [316, 278] on div "The Space 250 350 5,000 sqft 2 hr min. starting at $350/hr Discover Blender’s E…" at bounding box center [785, 268] width 988 height 182
copy p "Discover Blender’s Event Suite, a warm well appointed corporate event space con…"
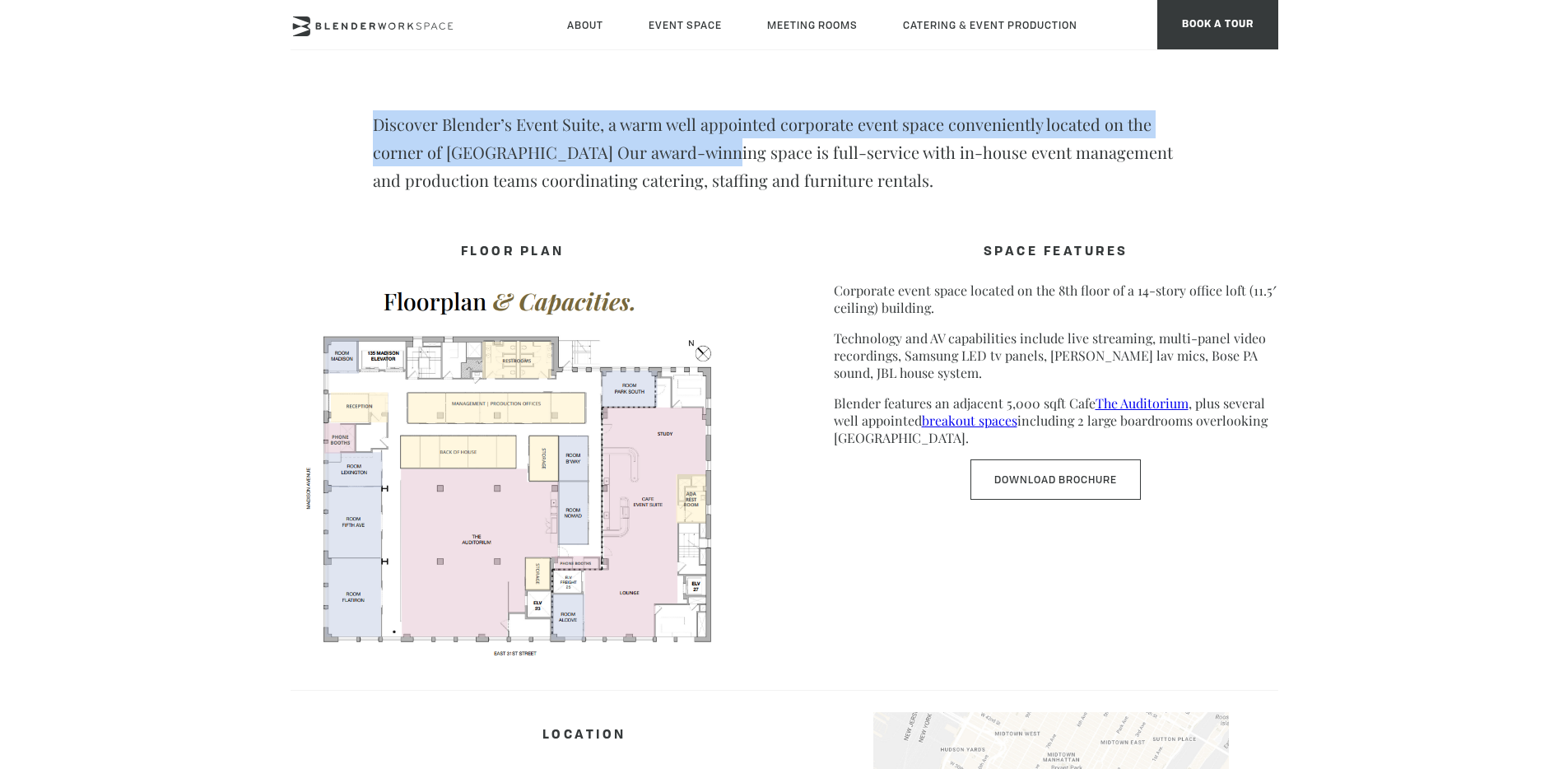
scroll to position [716, 0]
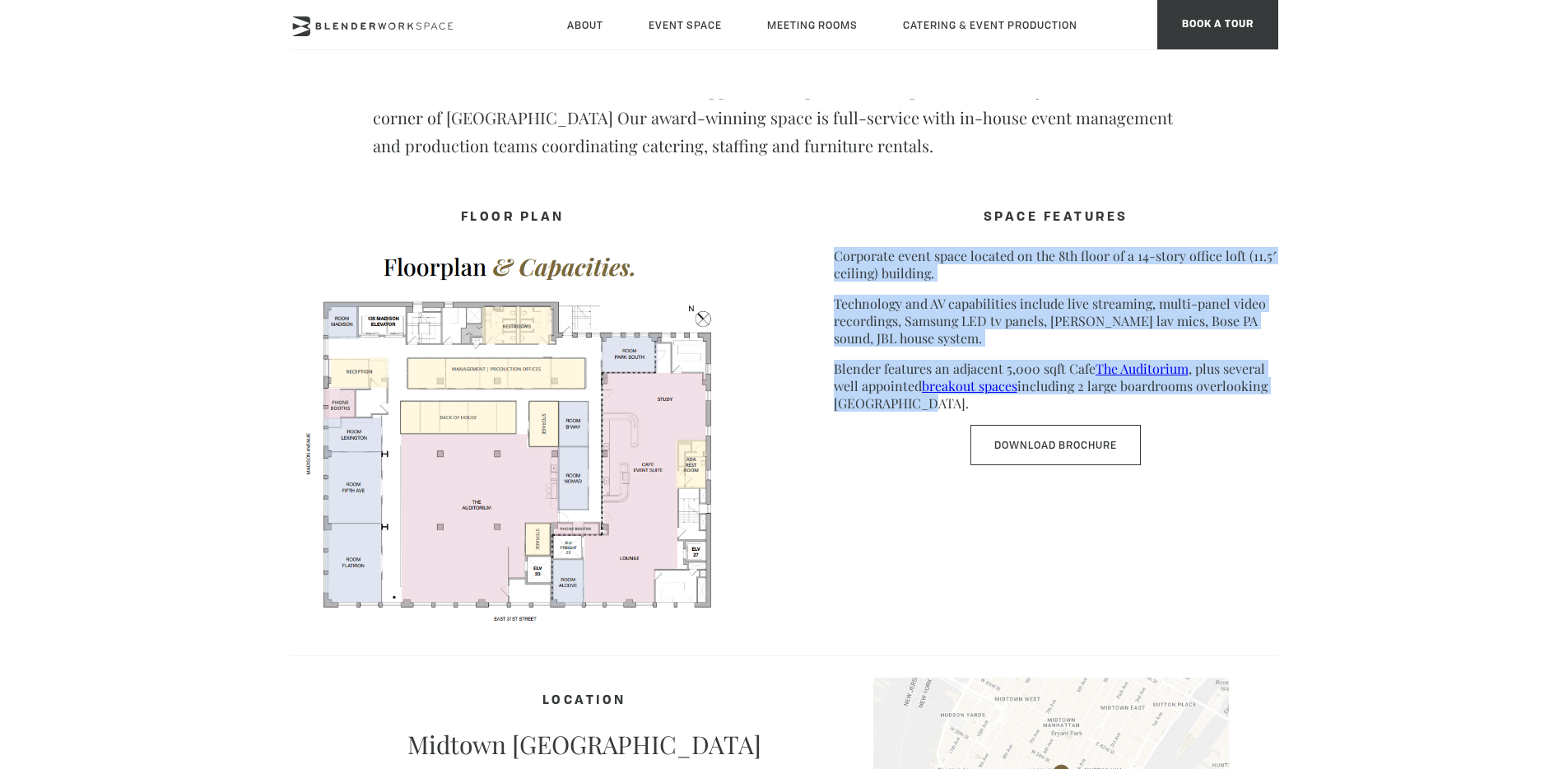
drag, startPoint x: 836, startPoint y: 254, endPoint x: 935, endPoint y: 402, distance: 178.1
click at [935, 402] on div "SPACE FEATURES Corporate event space located on the 8th floor of a 14-story off…" at bounding box center [1056, 334] width 445 height 263
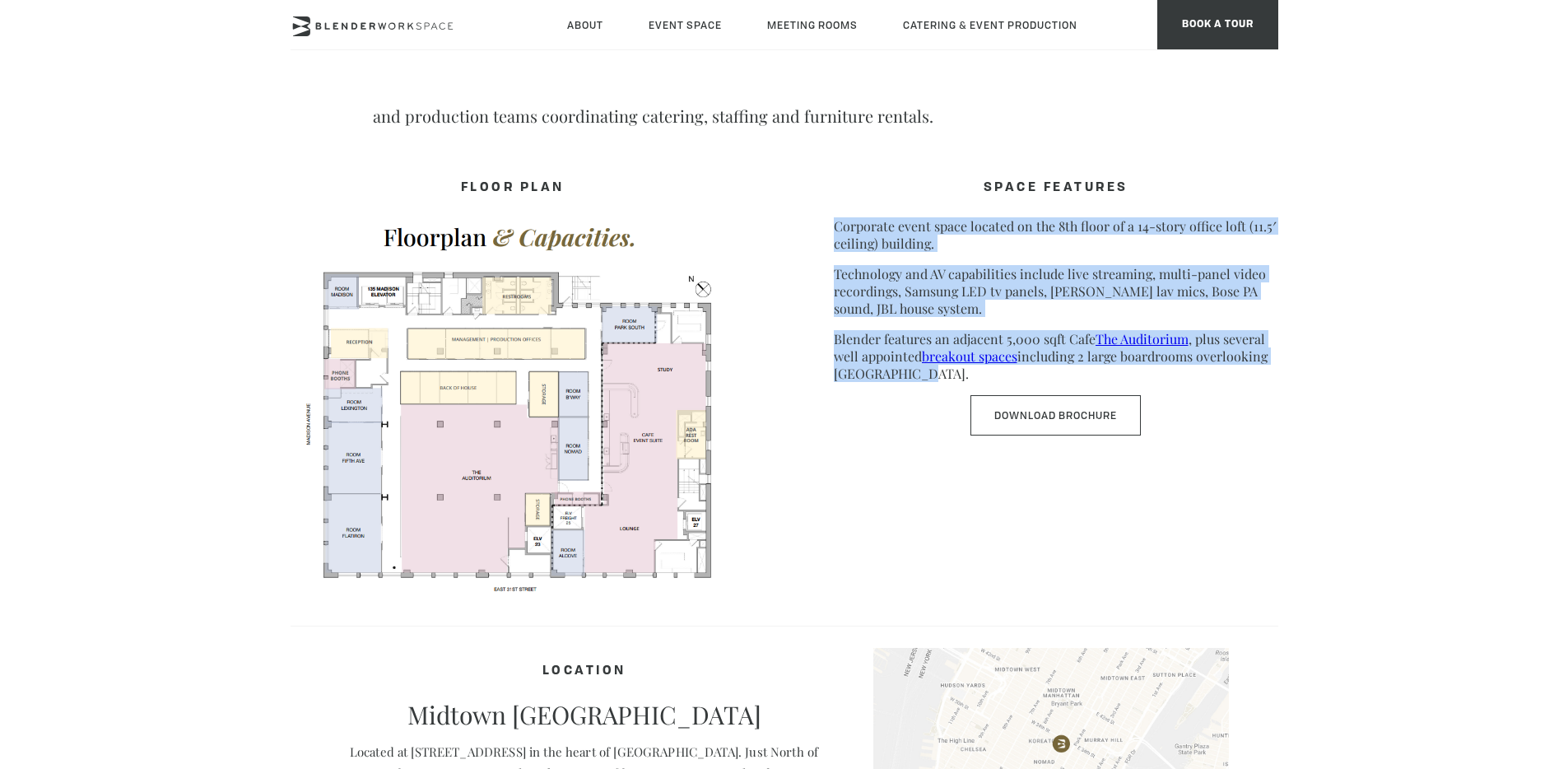
scroll to position [744, 0]
copy div "Corporate event space located on the 8th floor of a 14-story office loft (11.5′…"
